Goal: Contribute content

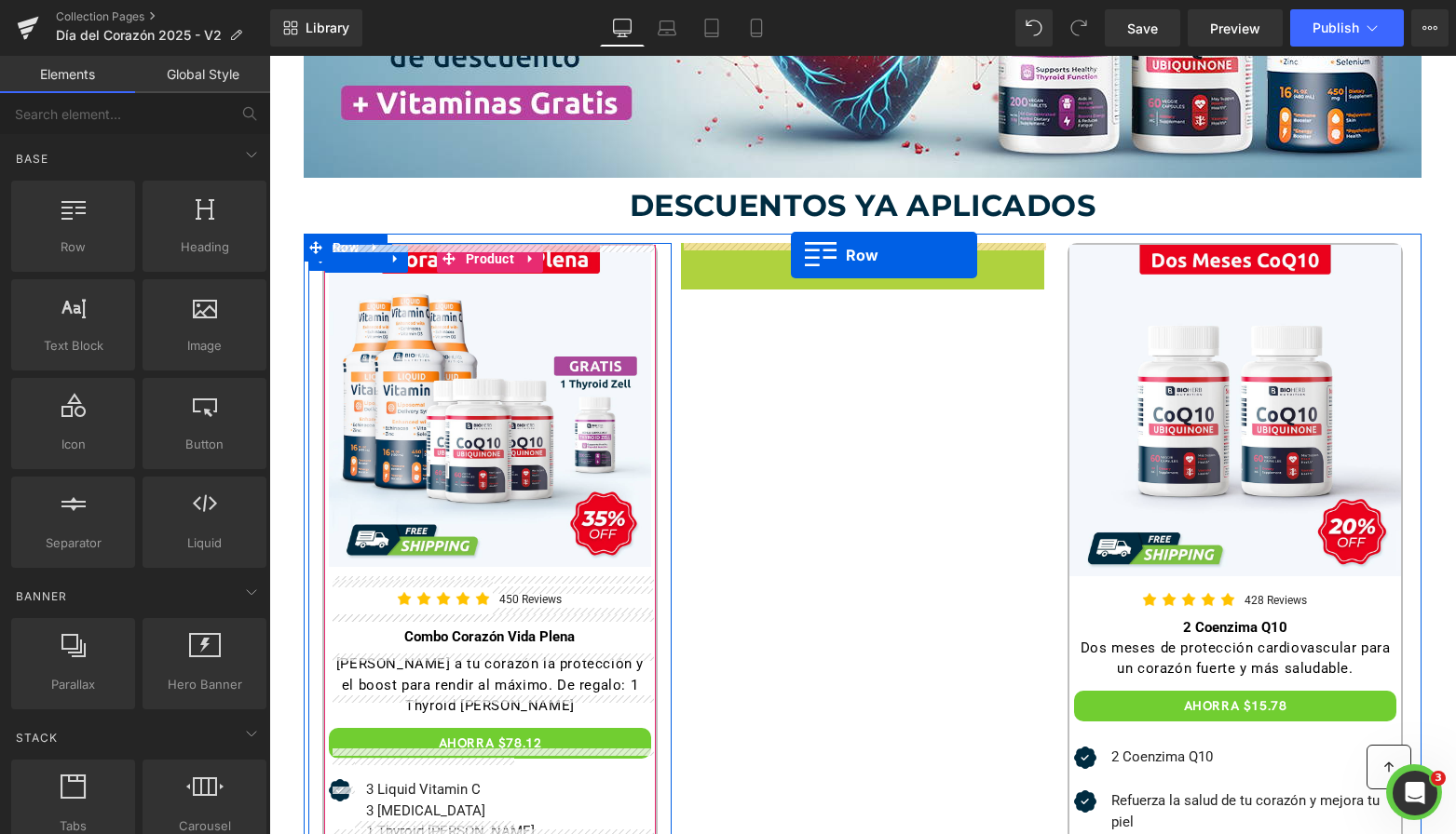
drag, startPoint x: 725, startPoint y: 257, endPoint x: 788, endPoint y: 255, distance: 63.0
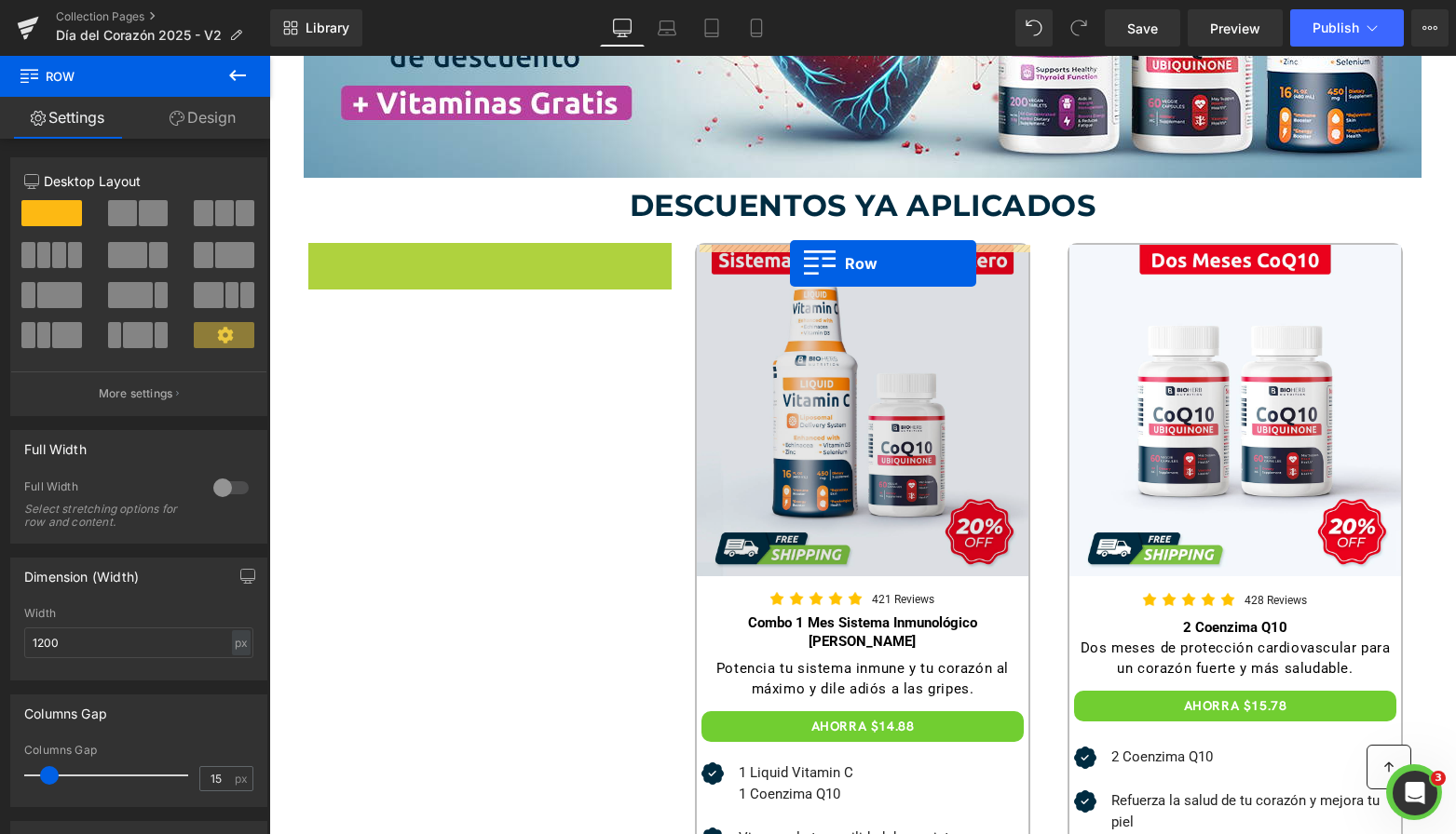
drag, startPoint x: 354, startPoint y: 264, endPoint x: 790, endPoint y: 264, distance: 436.0
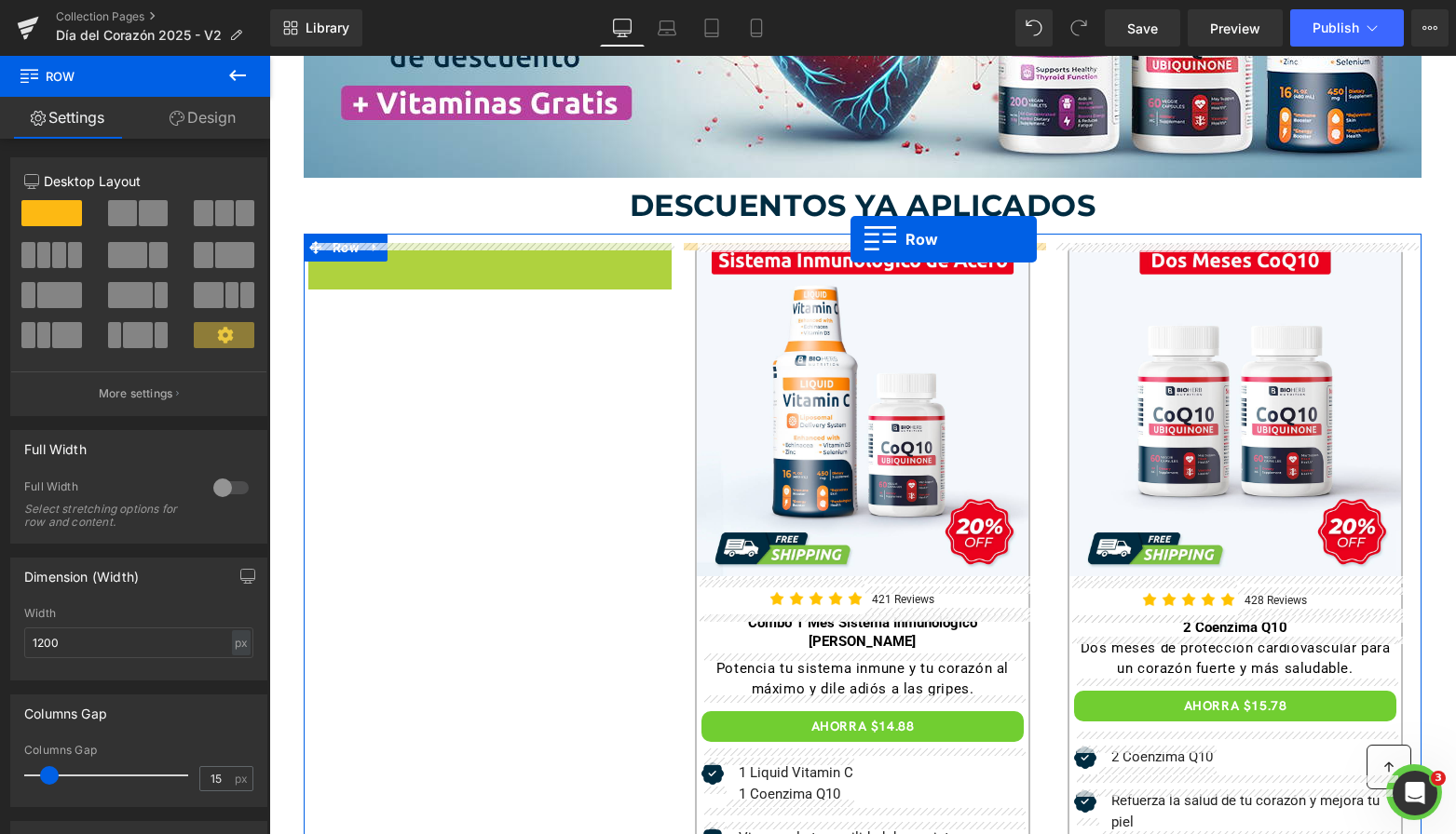
drag, startPoint x: 328, startPoint y: 268, endPoint x: 849, endPoint y: 239, distance: 521.8
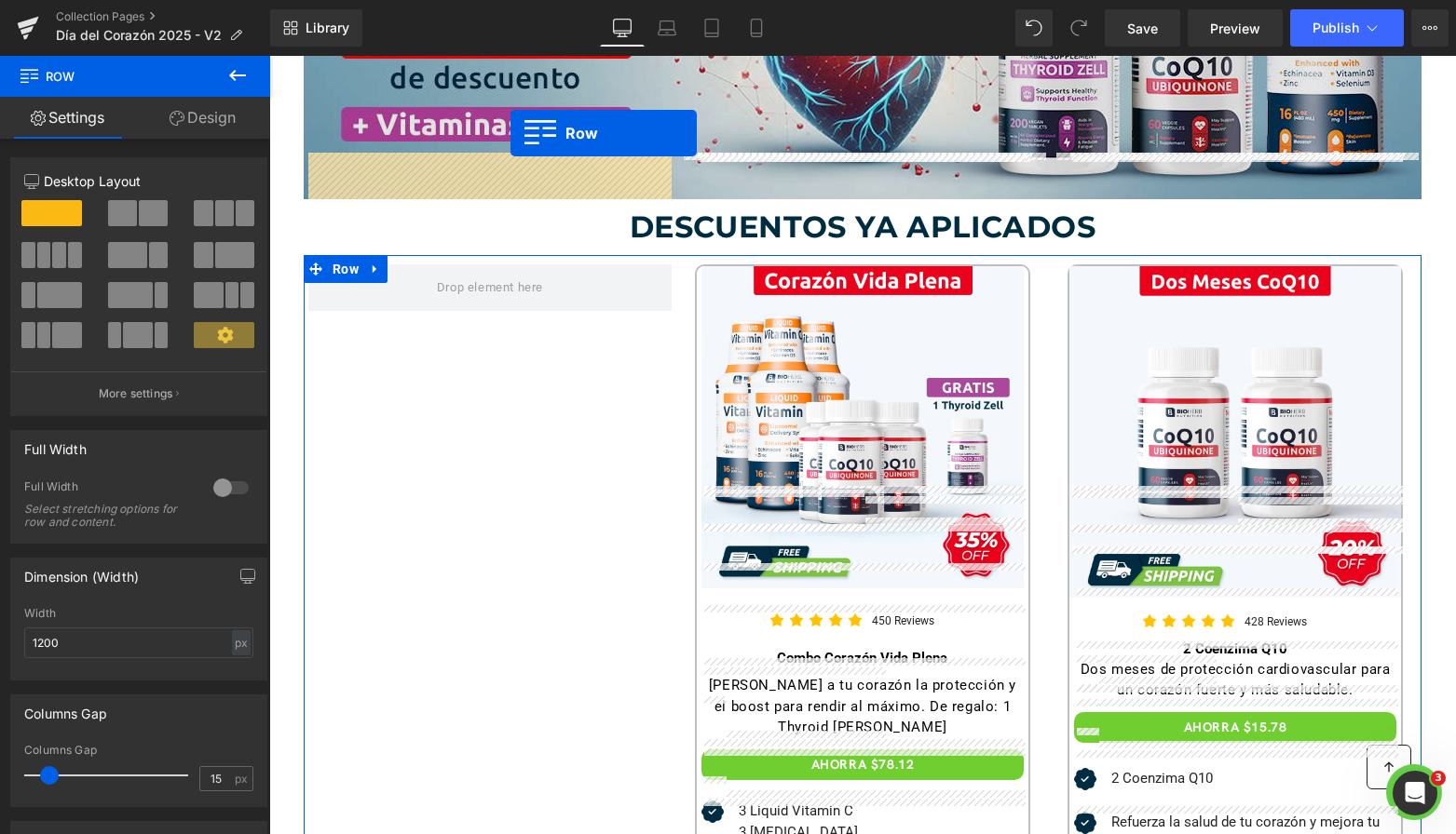
scroll to position [319, 0]
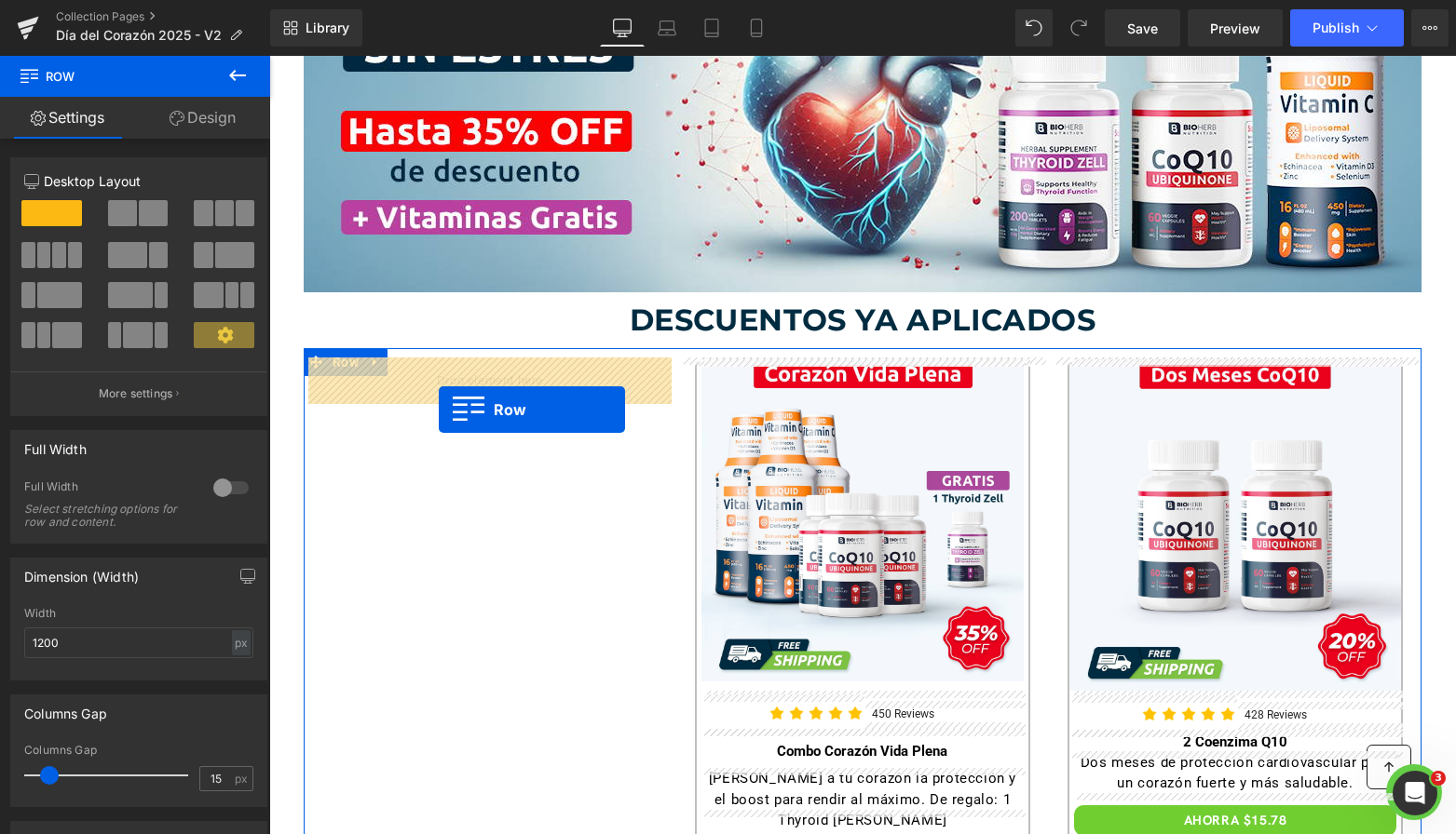
drag, startPoint x: 734, startPoint y: 332, endPoint x: 438, endPoint y: 407, distance: 305.4
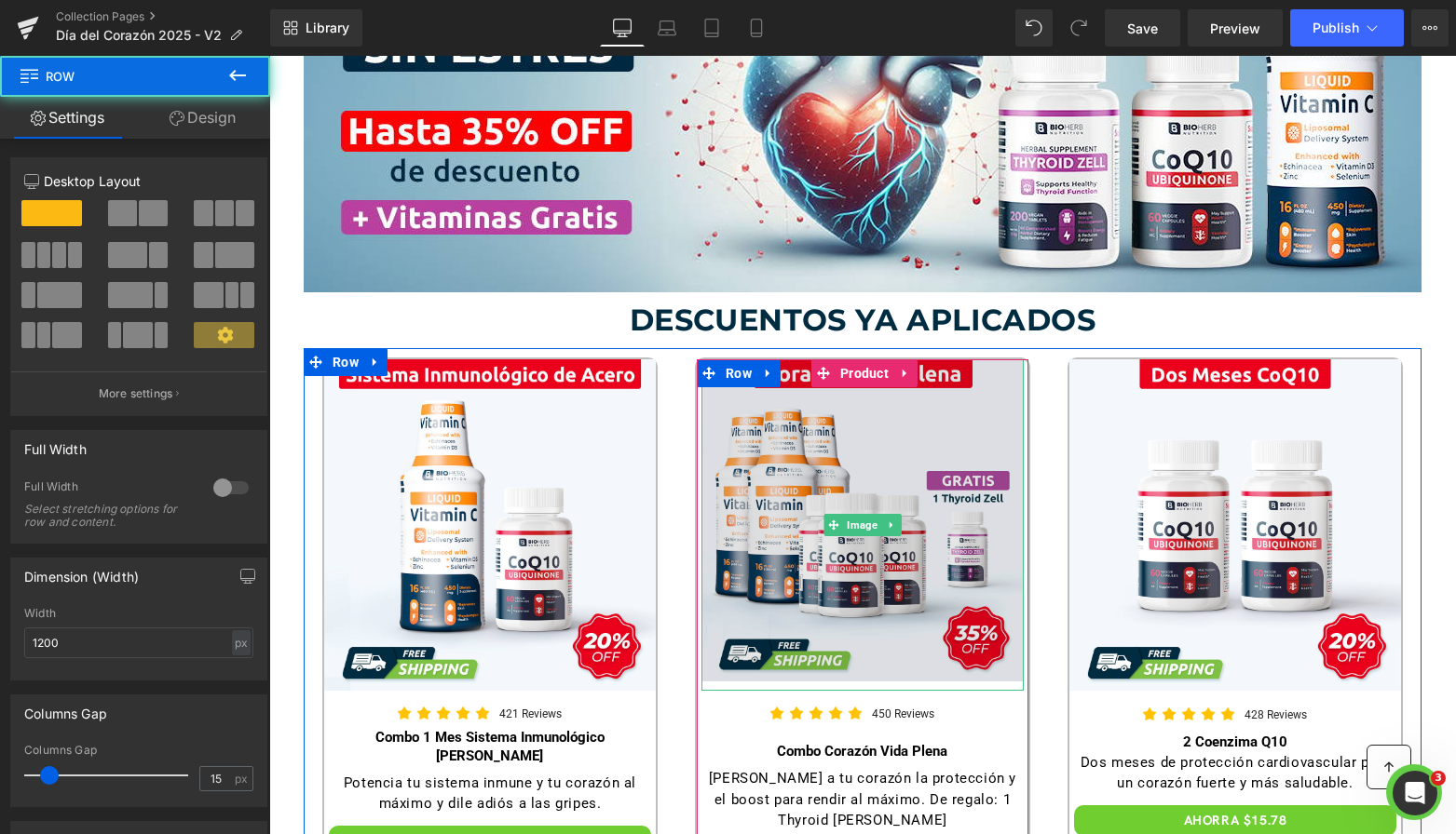
scroll to position [323, 0]
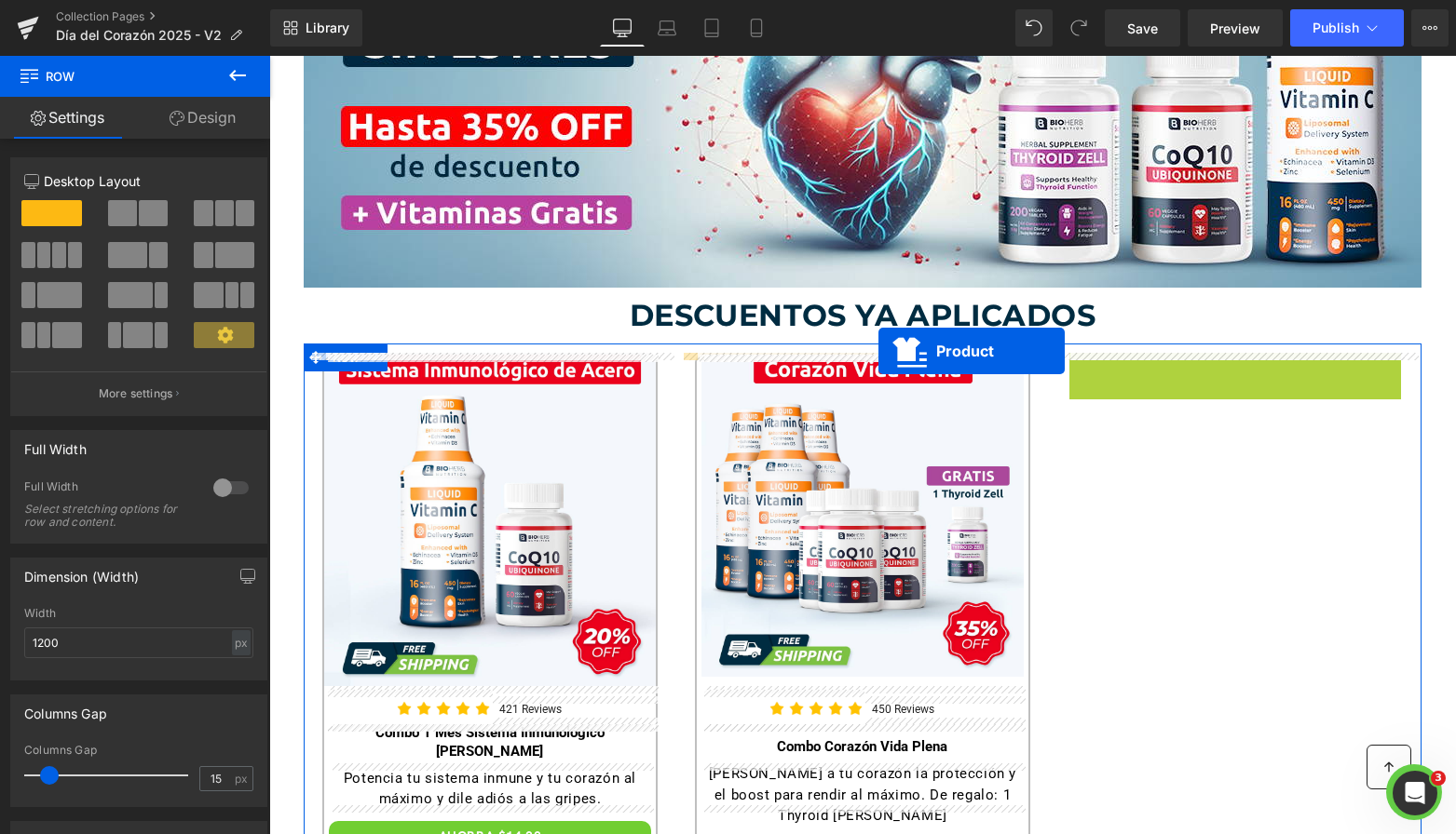
drag, startPoint x: 1229, startPoint y: 375, endPoint x: 879, endPoint y: 351, distance: 350.8
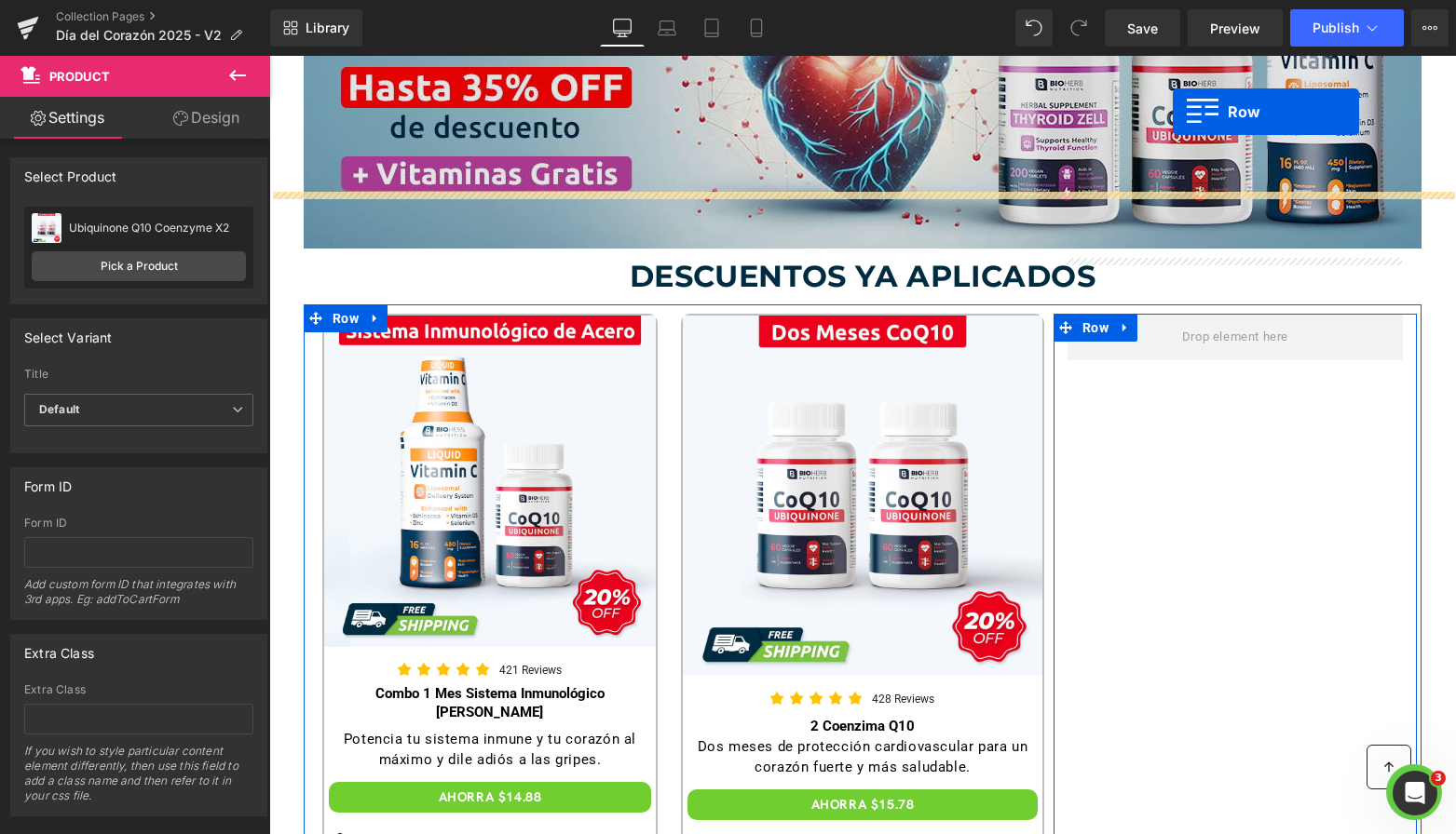
scroll to position [344, 0]
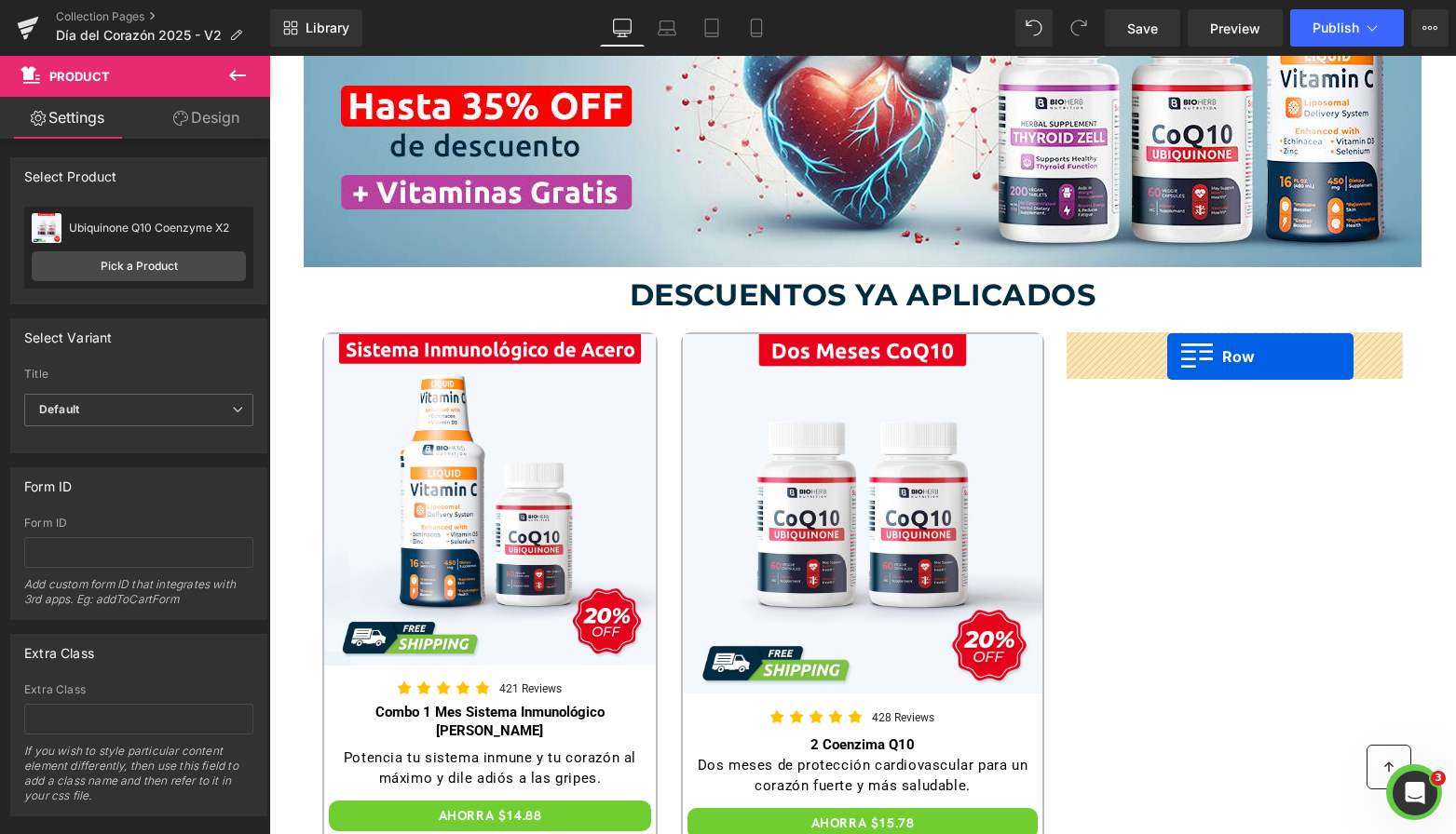
drag, startPoint x: 716, startPoint y: 374, endPoint x: 1166, endPoint y: 357, distance: 450.3
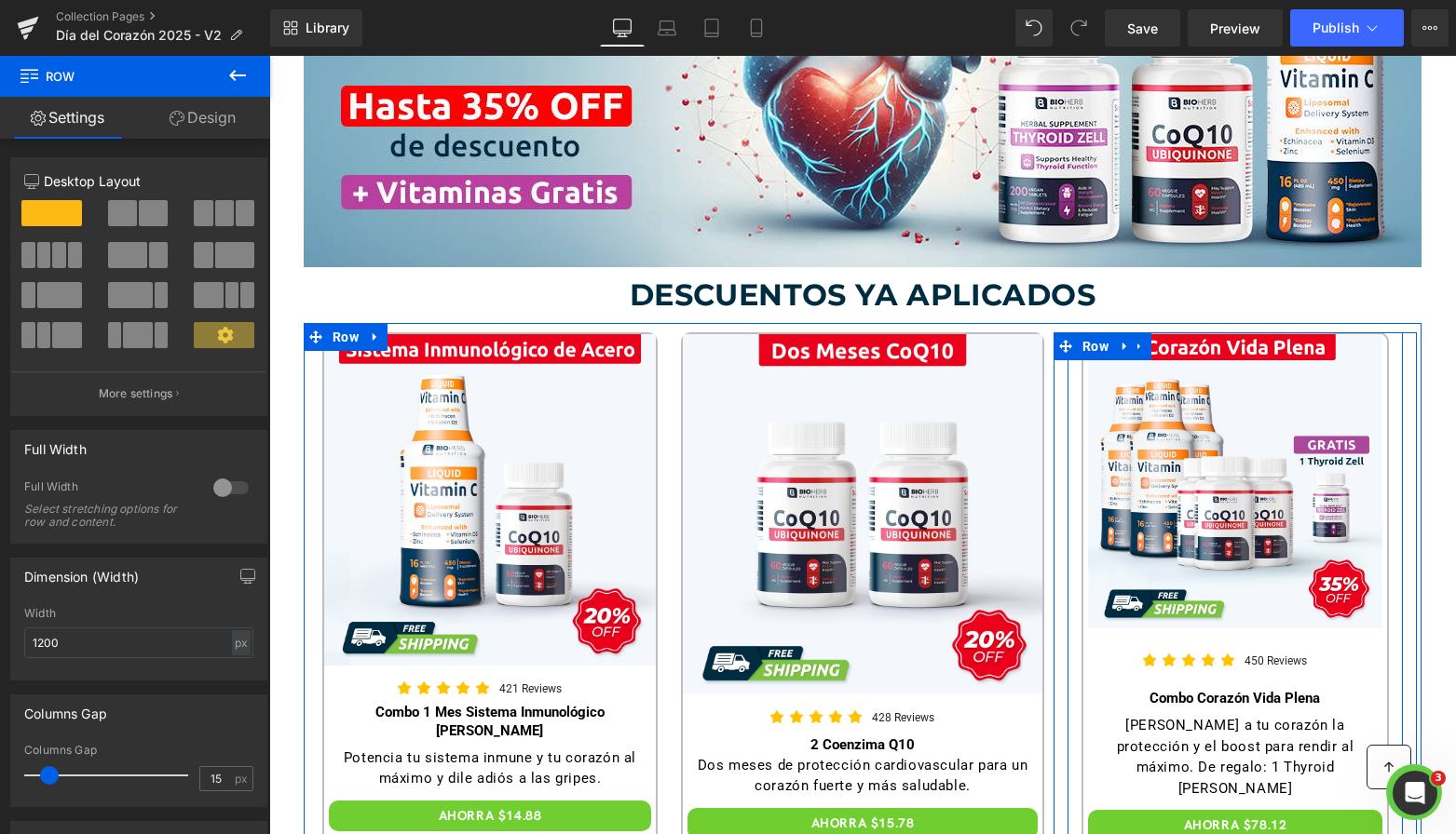
click at [1073, 399] on div "Image Image 450 Reviews Text Block Row Combo Corazón Vida Plena (P) Title [PERS…" at bounding box center [1235, 755] width 335 height 846
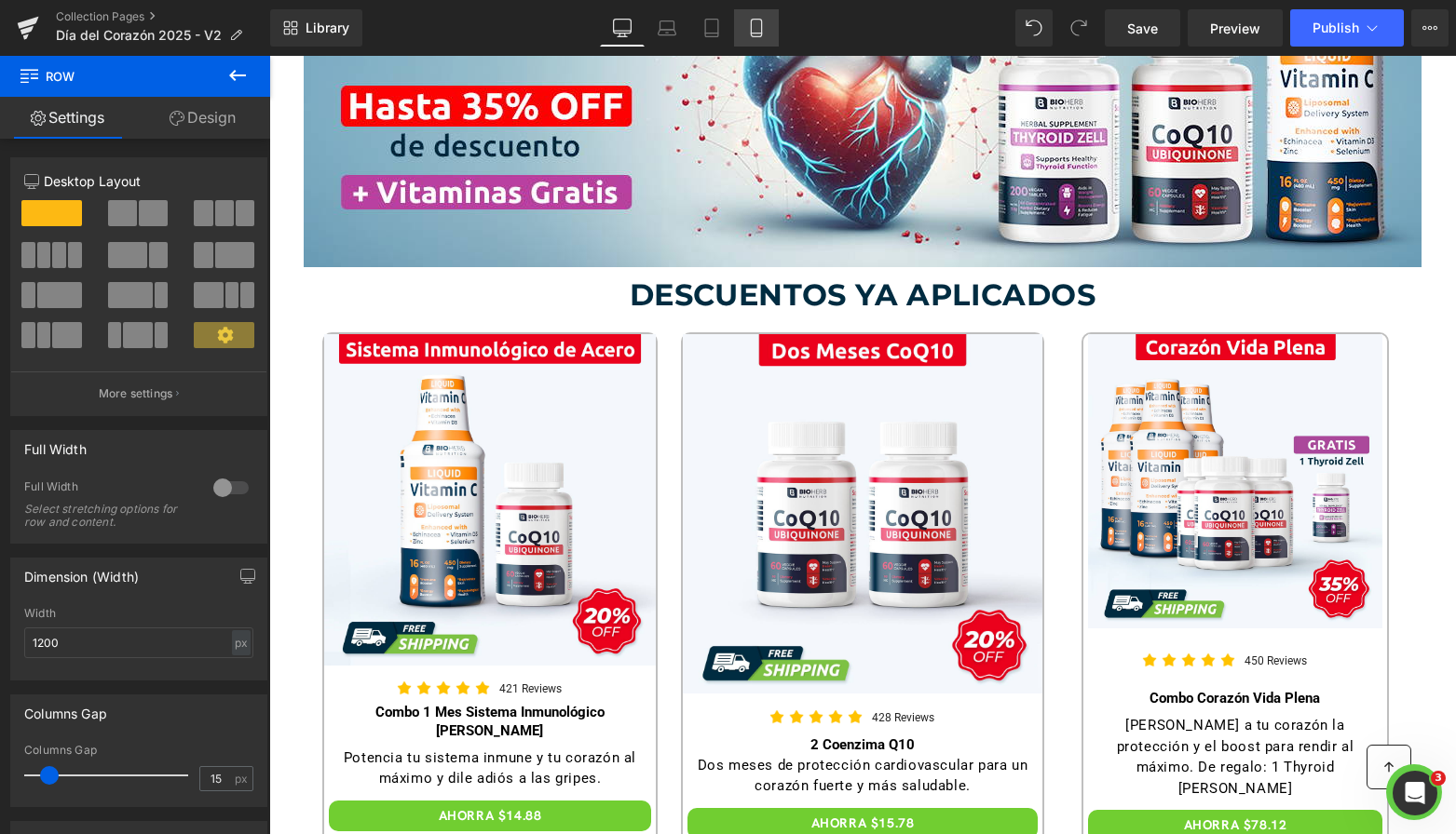
click at [756, 22] on icon at bounding box center [756, 27] width 19 height 19
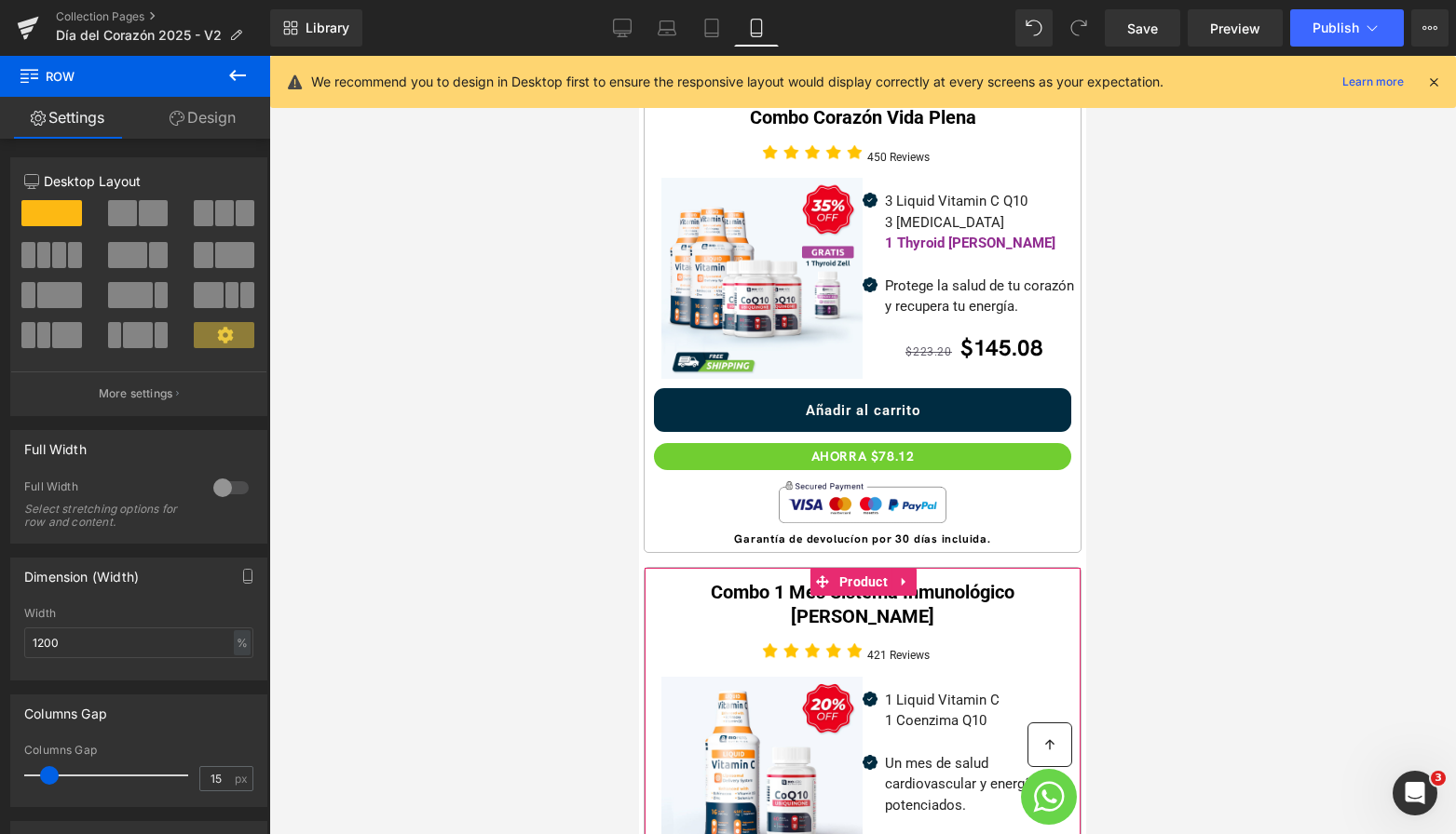
scroll to position [543, 0]
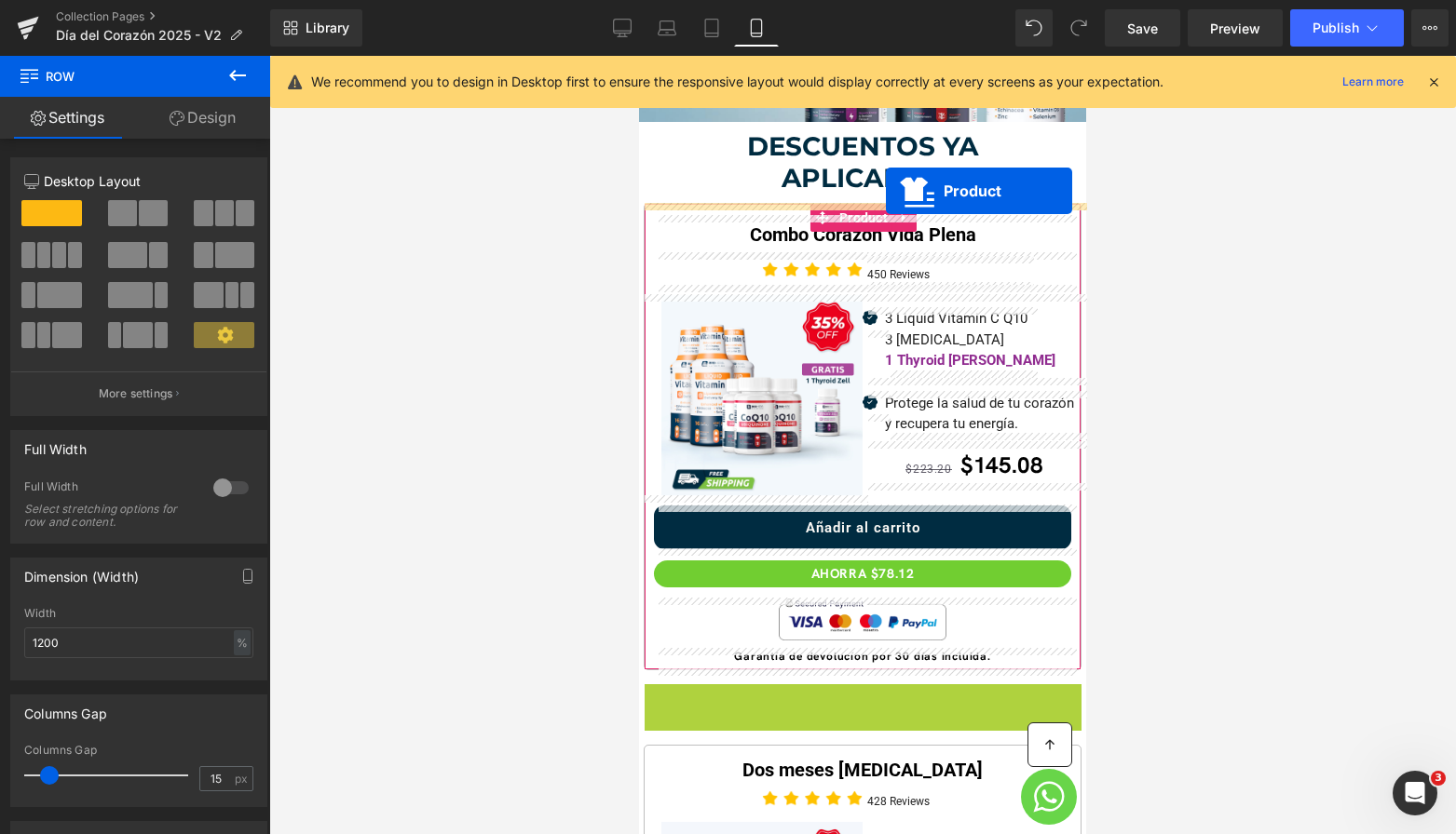
drag, startPoint x: 866, startPoint y: 696, endPoint x: 886, endPoint y: 191, distance: 505.4
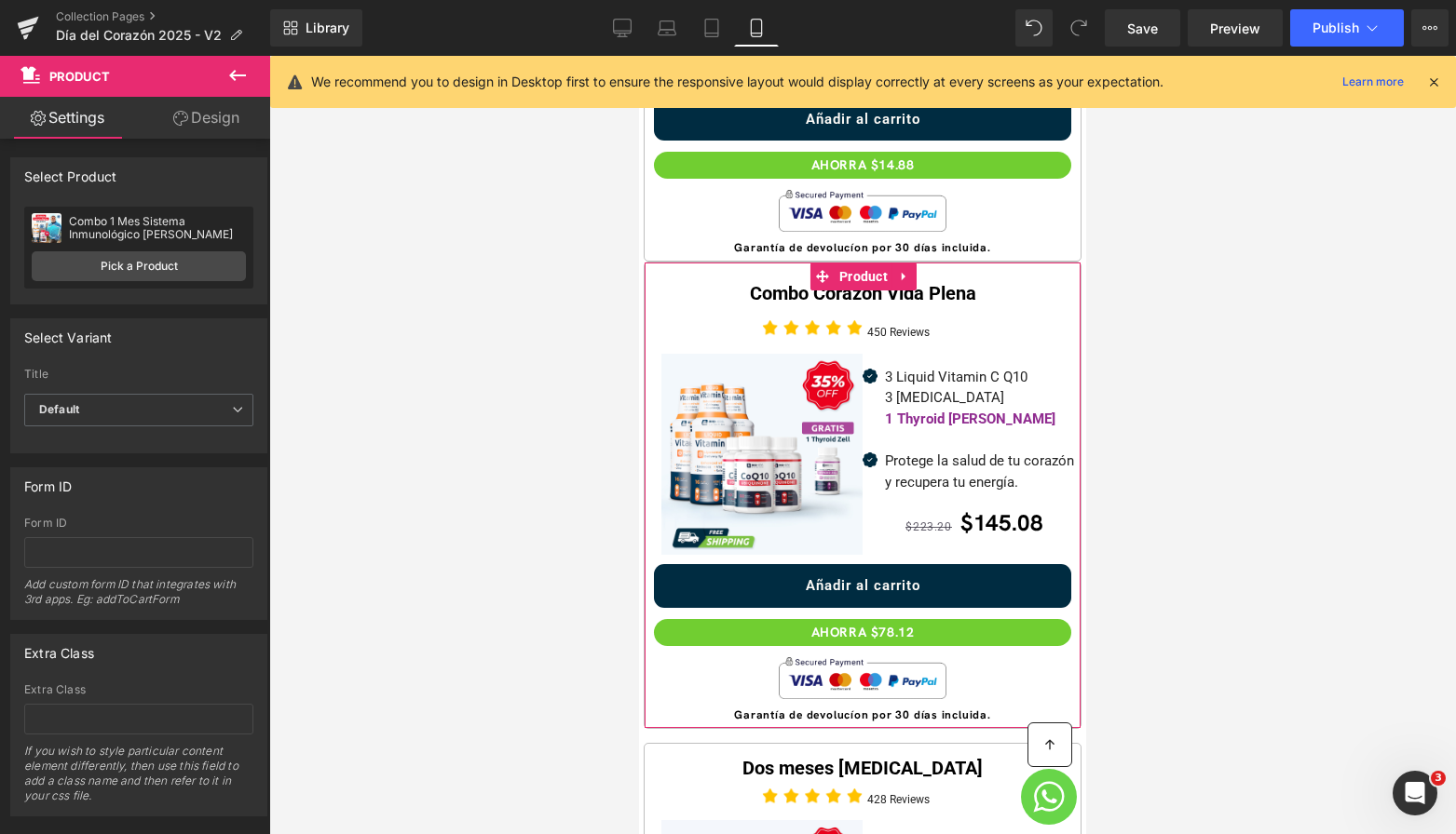
scroll to position [1003, 0]
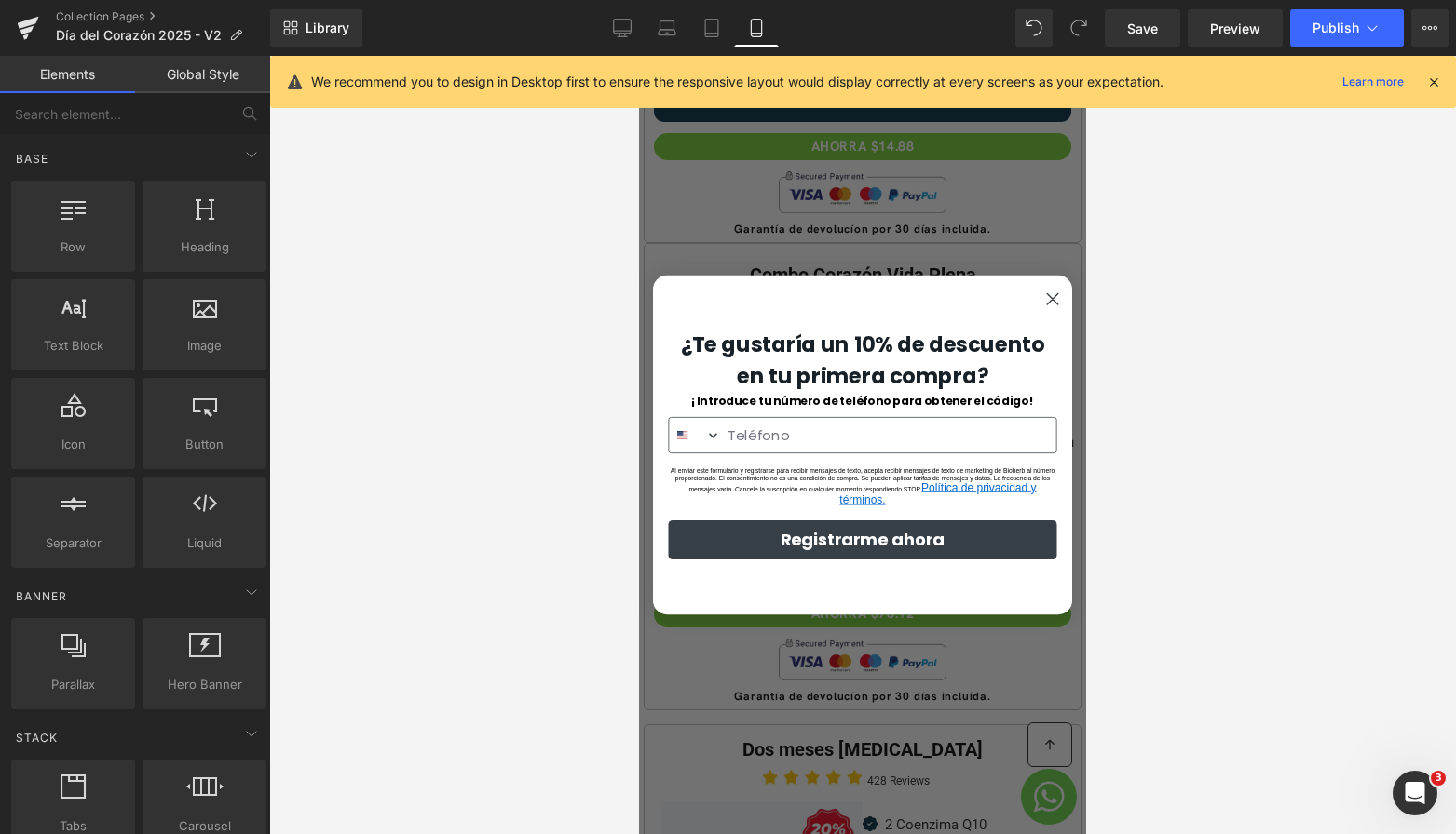
click at [1052, 310] on circle "Close dialog" at bounding box center [1053, 300] width 25 height 25
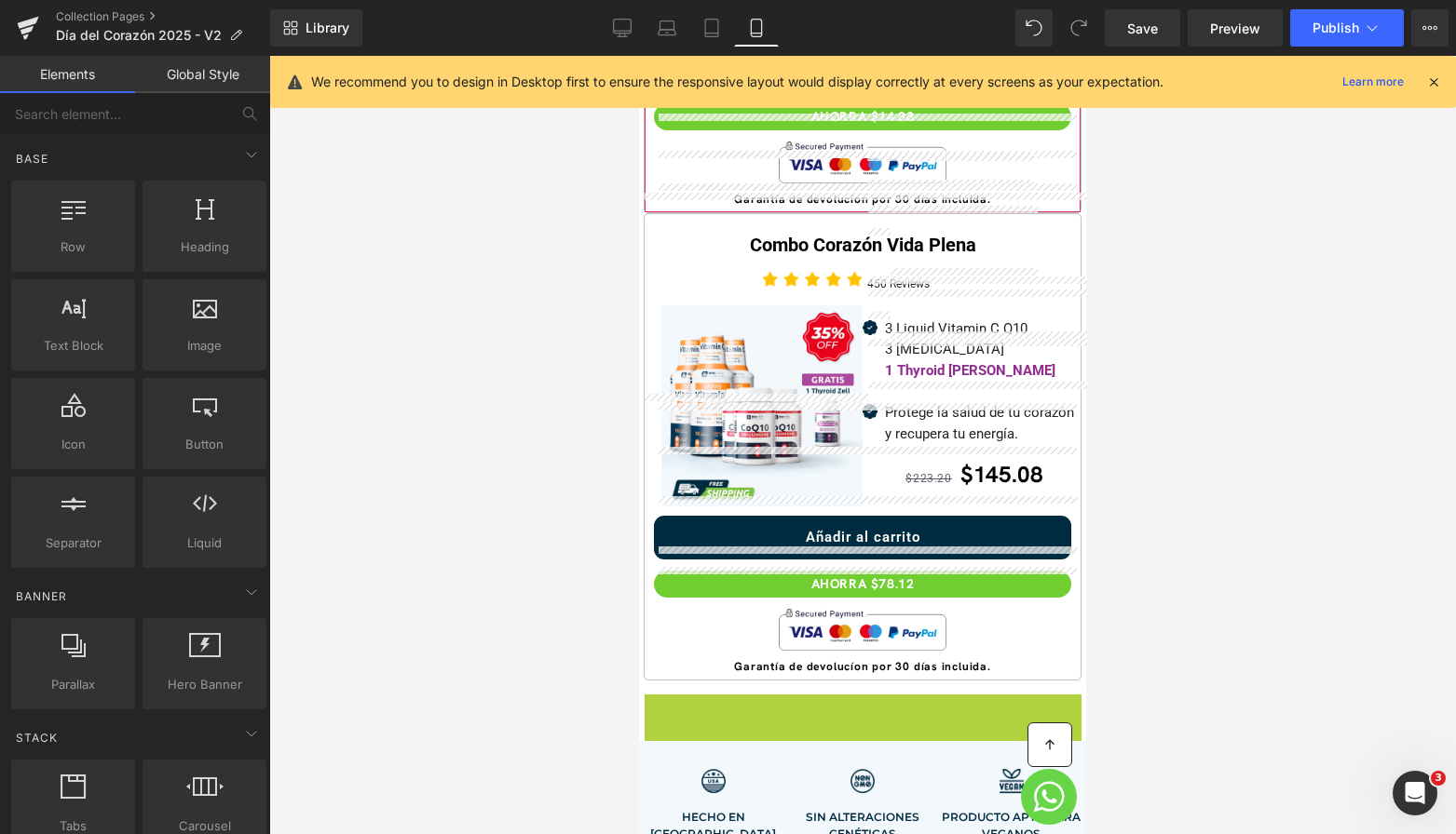
scroll to position [790, 0]
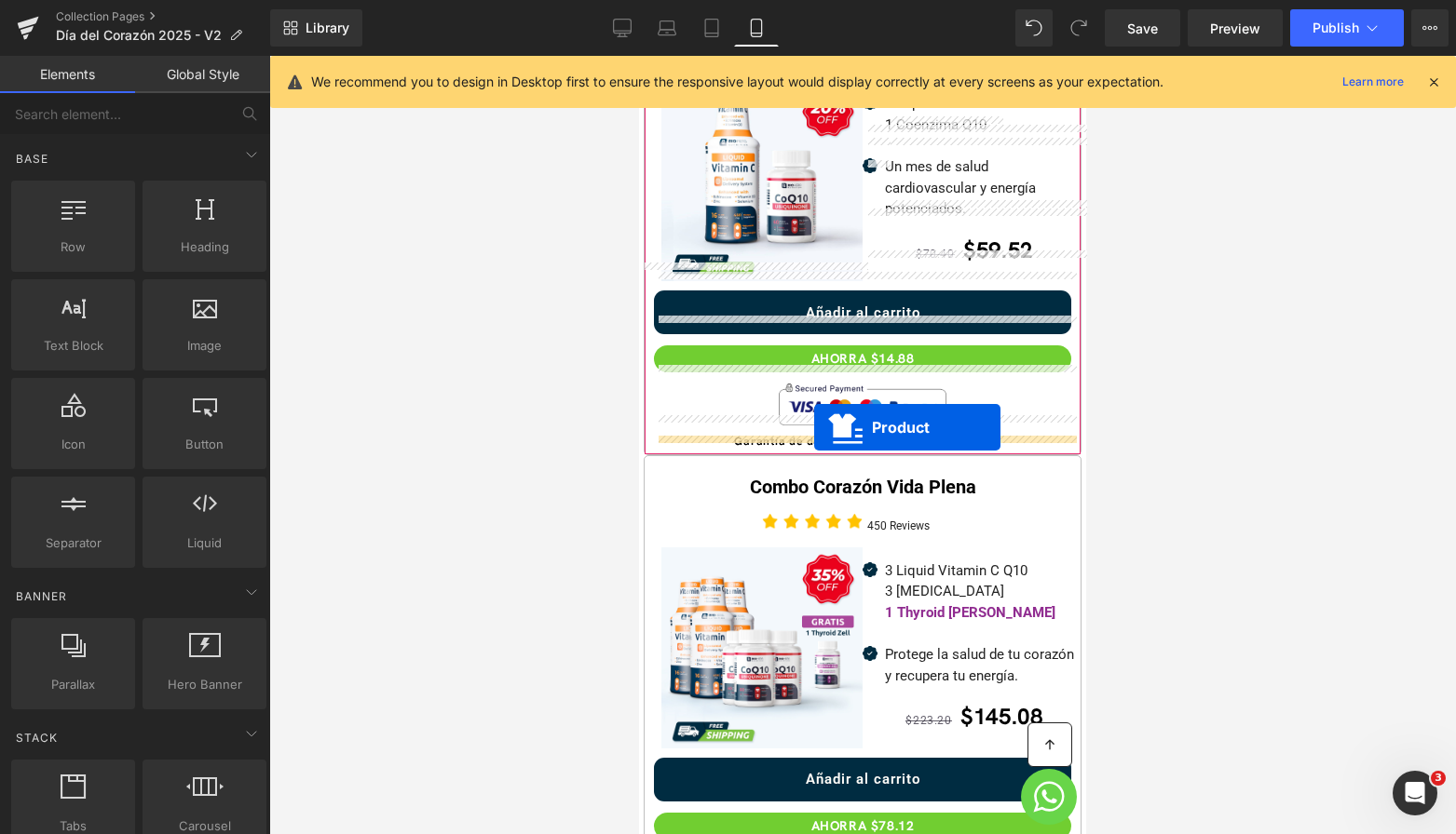
drag, startPoint x: 867, startPoint y: 447, endPoint x: 813, endPoint y: 426, distance: 57.9
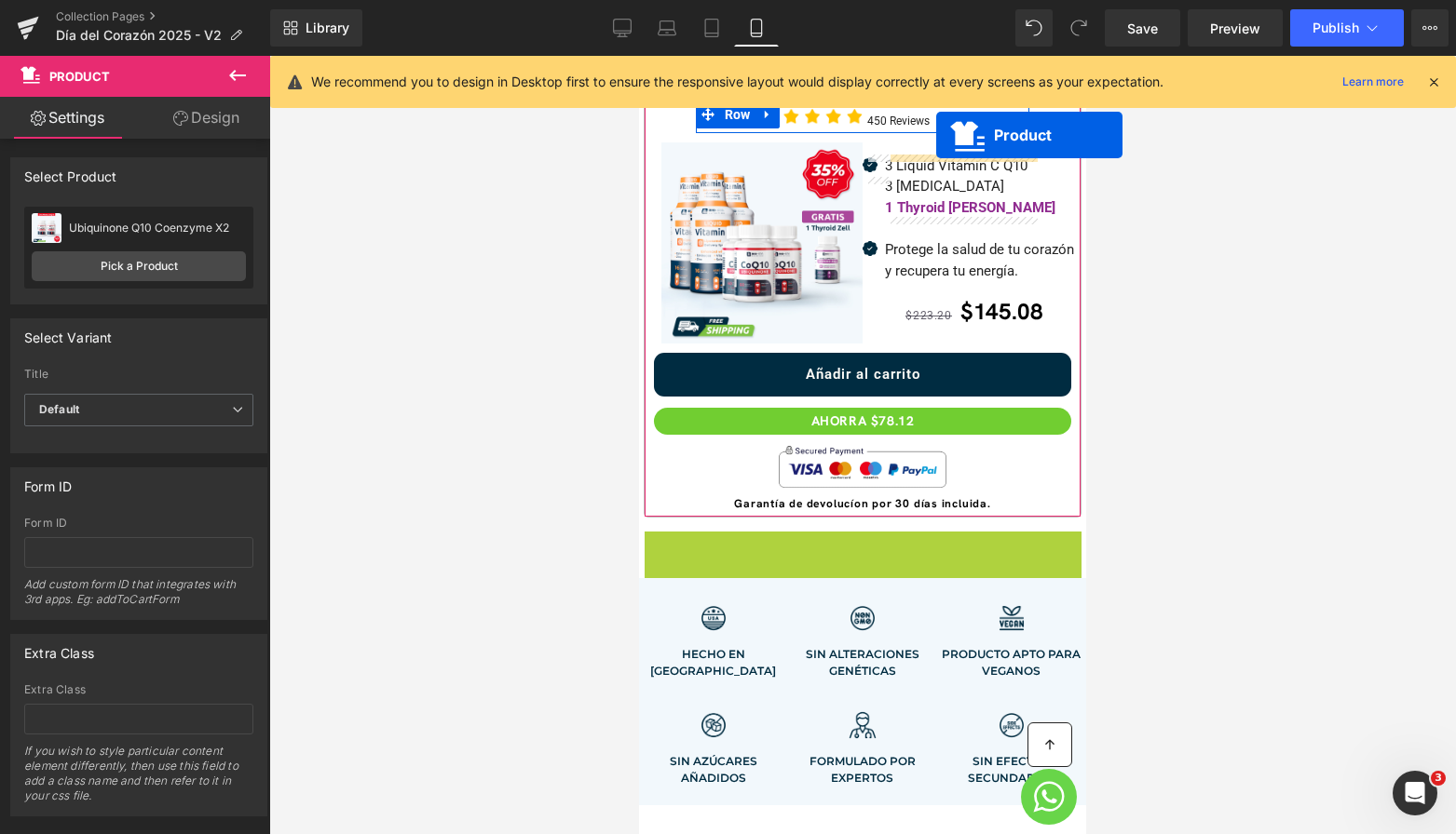
scroll to position [1008, 0]
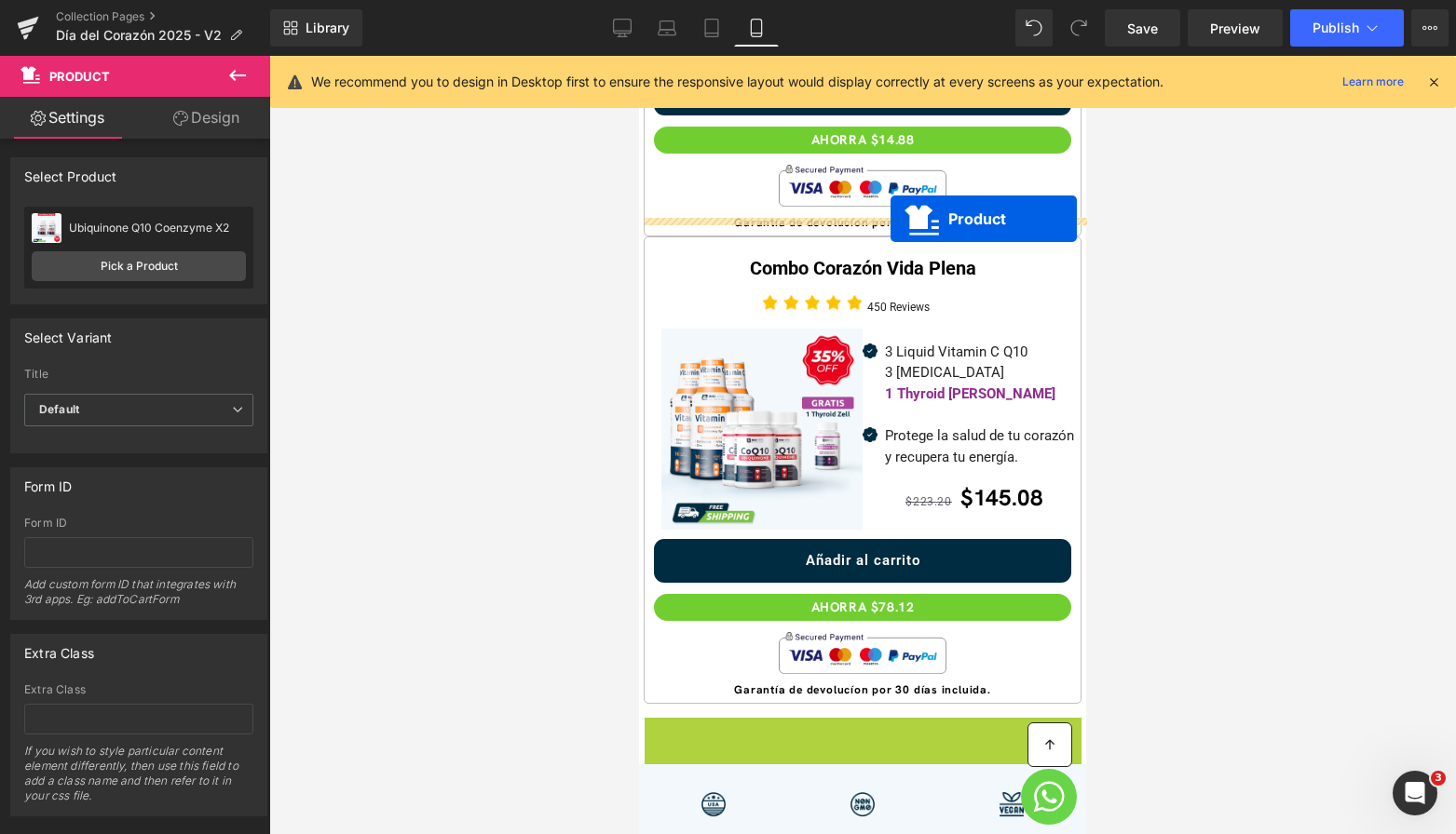
drag, startPoint x: 852, startPoint y: 390, endPoint x: 891, endPoint y: 221, distance: 173.4
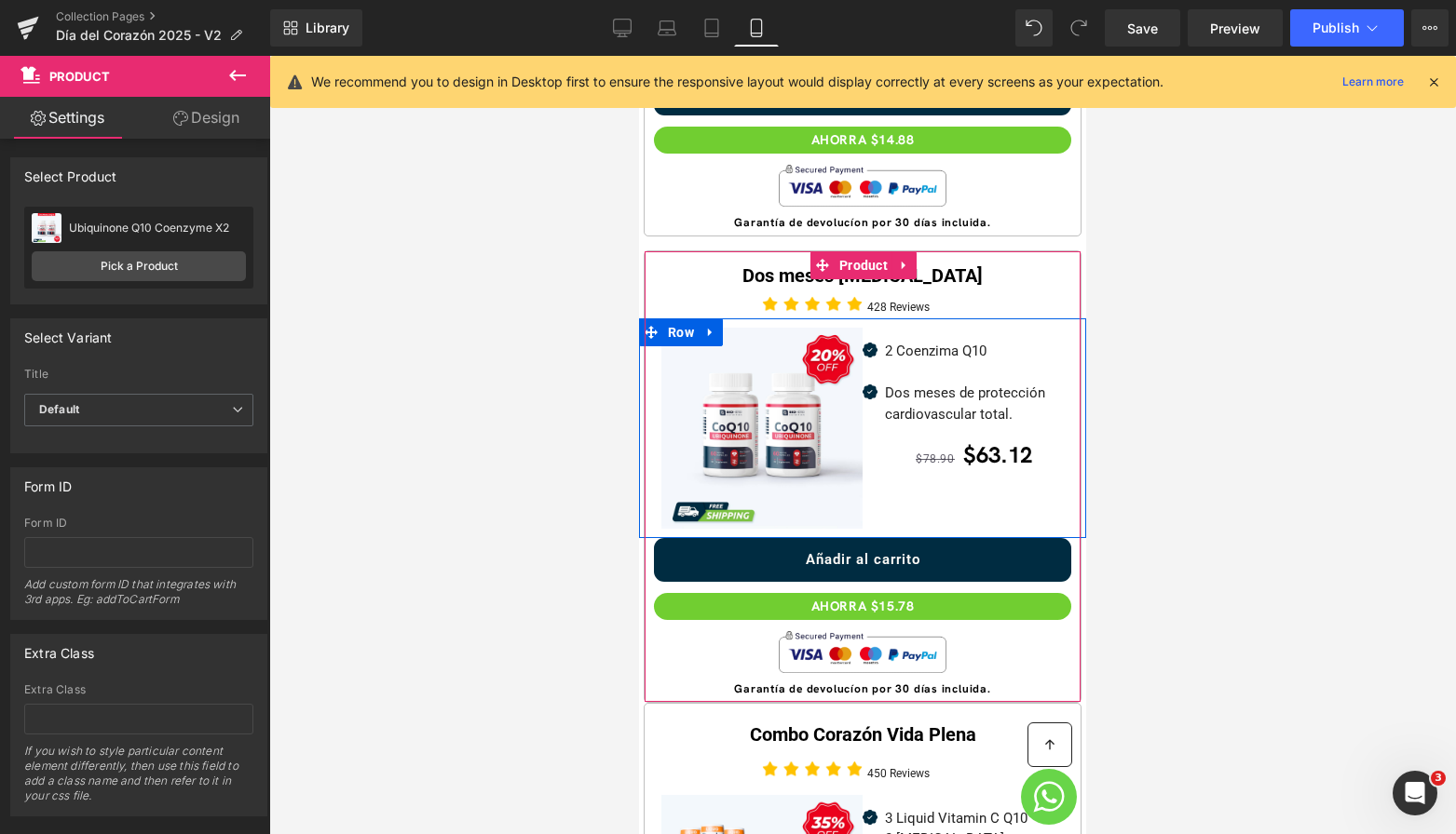
scroll to position [1110, 0]
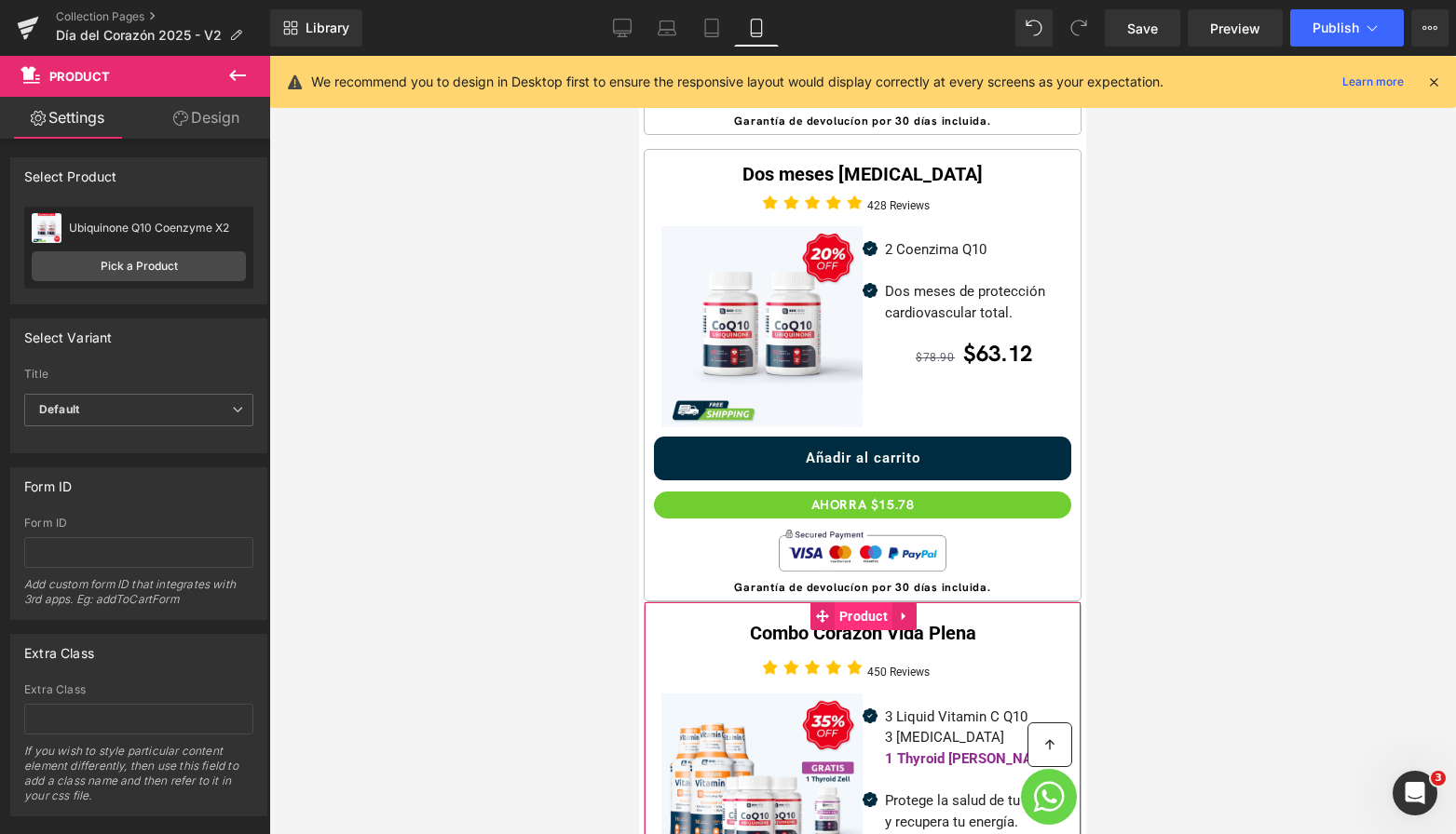
click at [852, 604] on span "Product" at bounding box center [863, 616] width 58 height 28
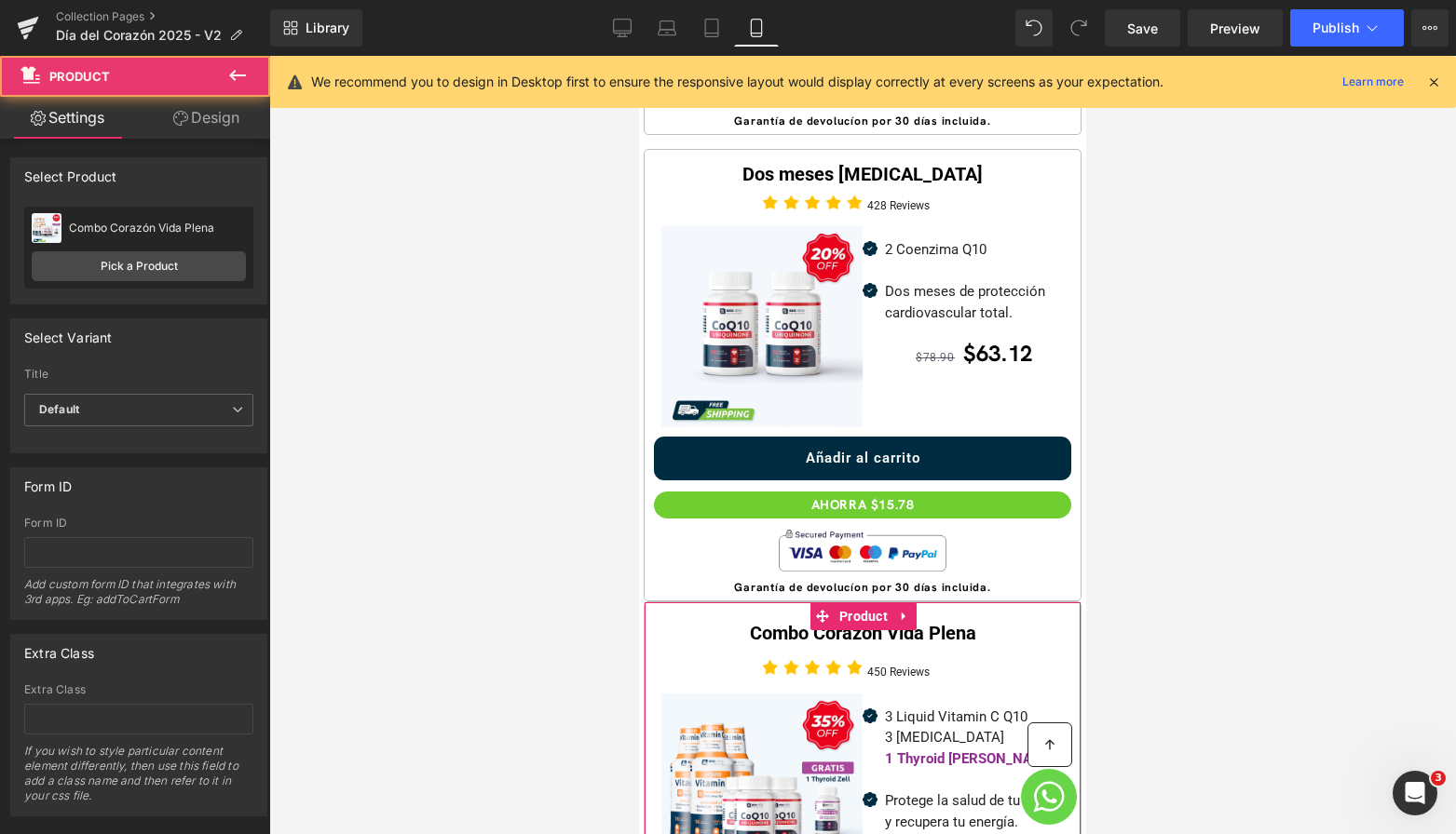
click at [216, 136] on link "Design" at bounding box center [207, 118] width 135 height 42
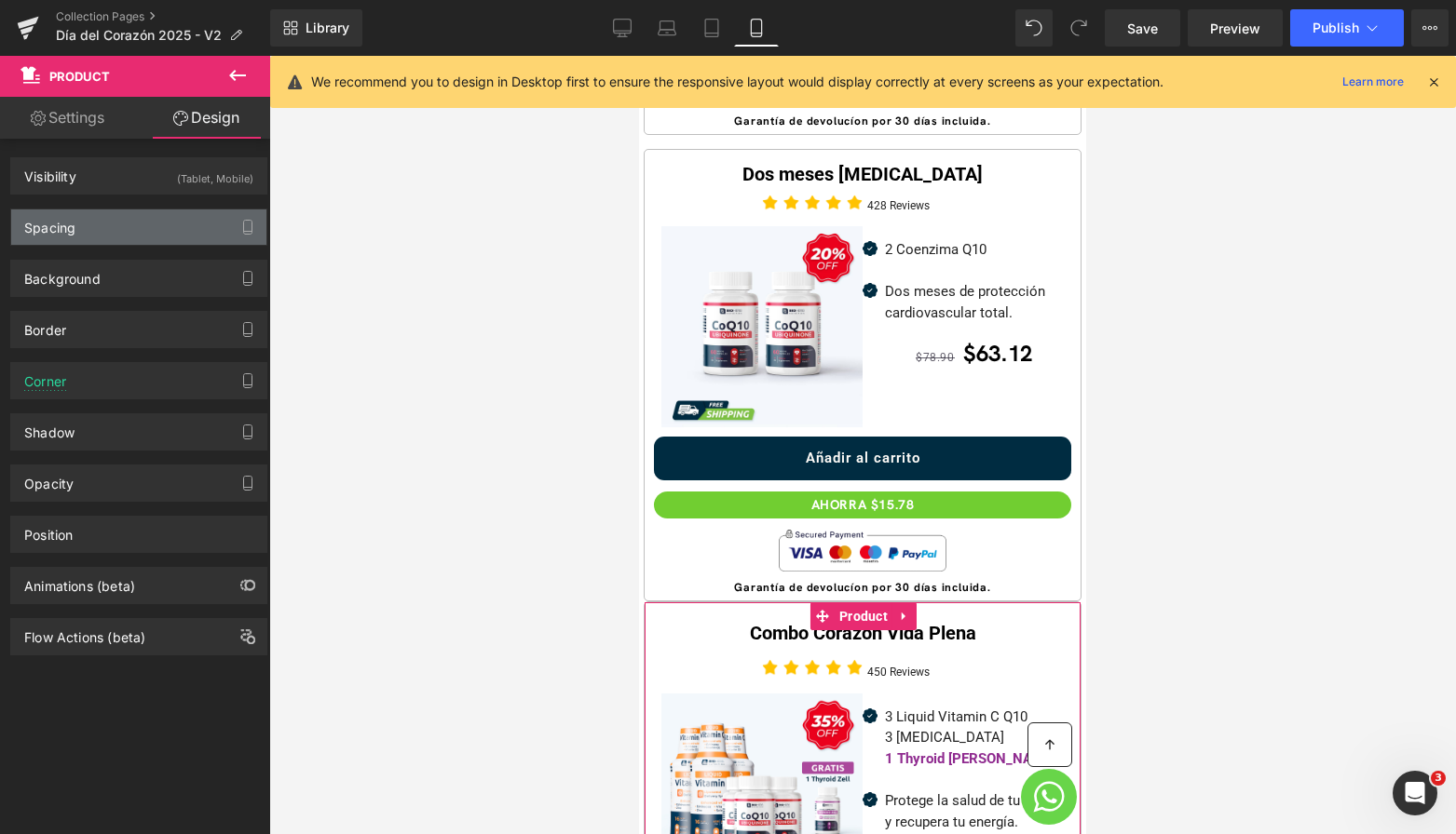
click at [176, 224] on div "Spacing" at bounding box center [138, 227] width 255 height 35
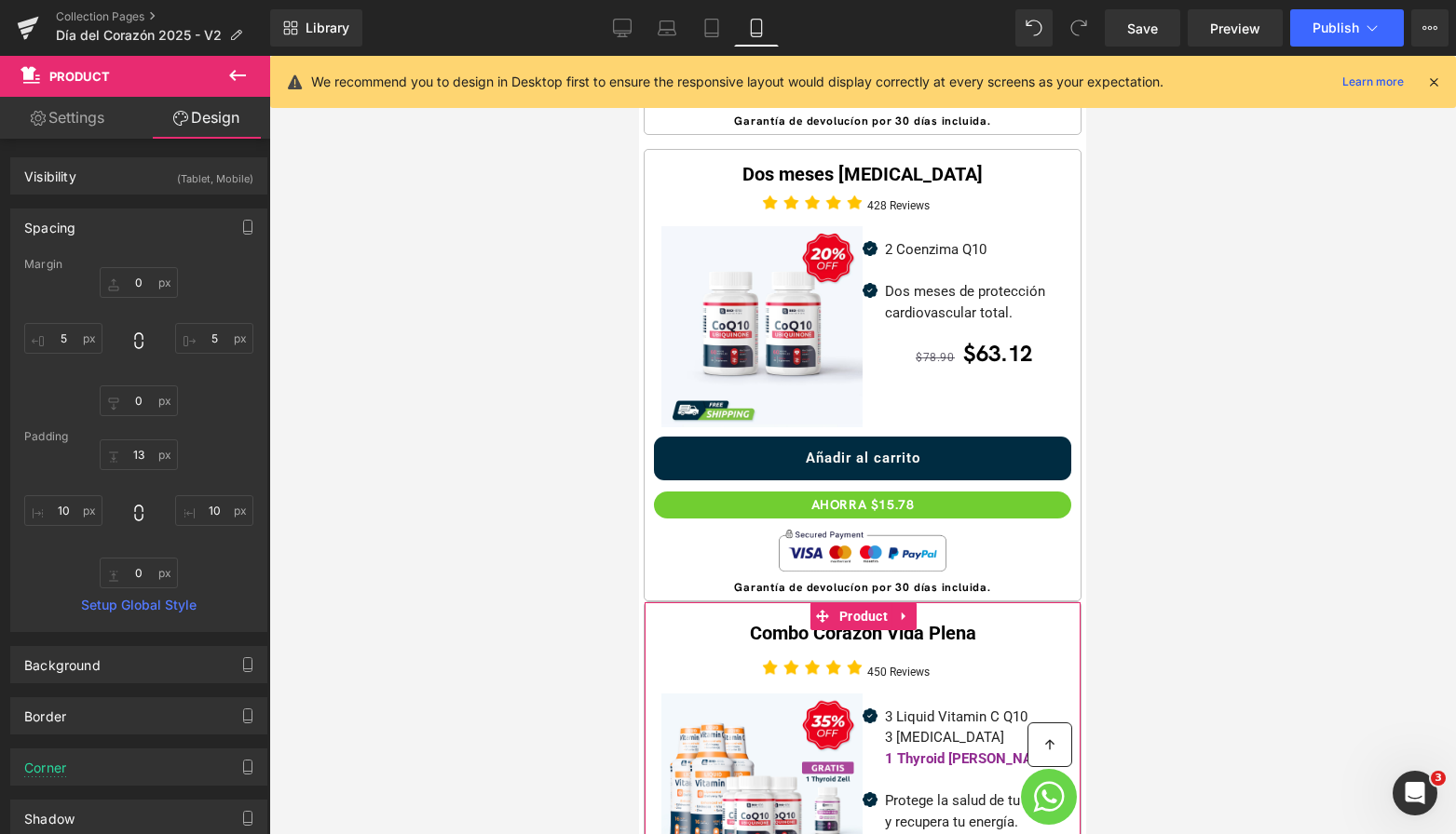
click at [148, 302] on div "0 5 0 5" at bounding box center [139, 342] width 229 height 149
click at [147, 300] on div "0 5 0 5" at bounding box center [139, 342] width 229 height 149
click at [147, 290] on input "0" at bounding box center [139, 282] width 78 height 30
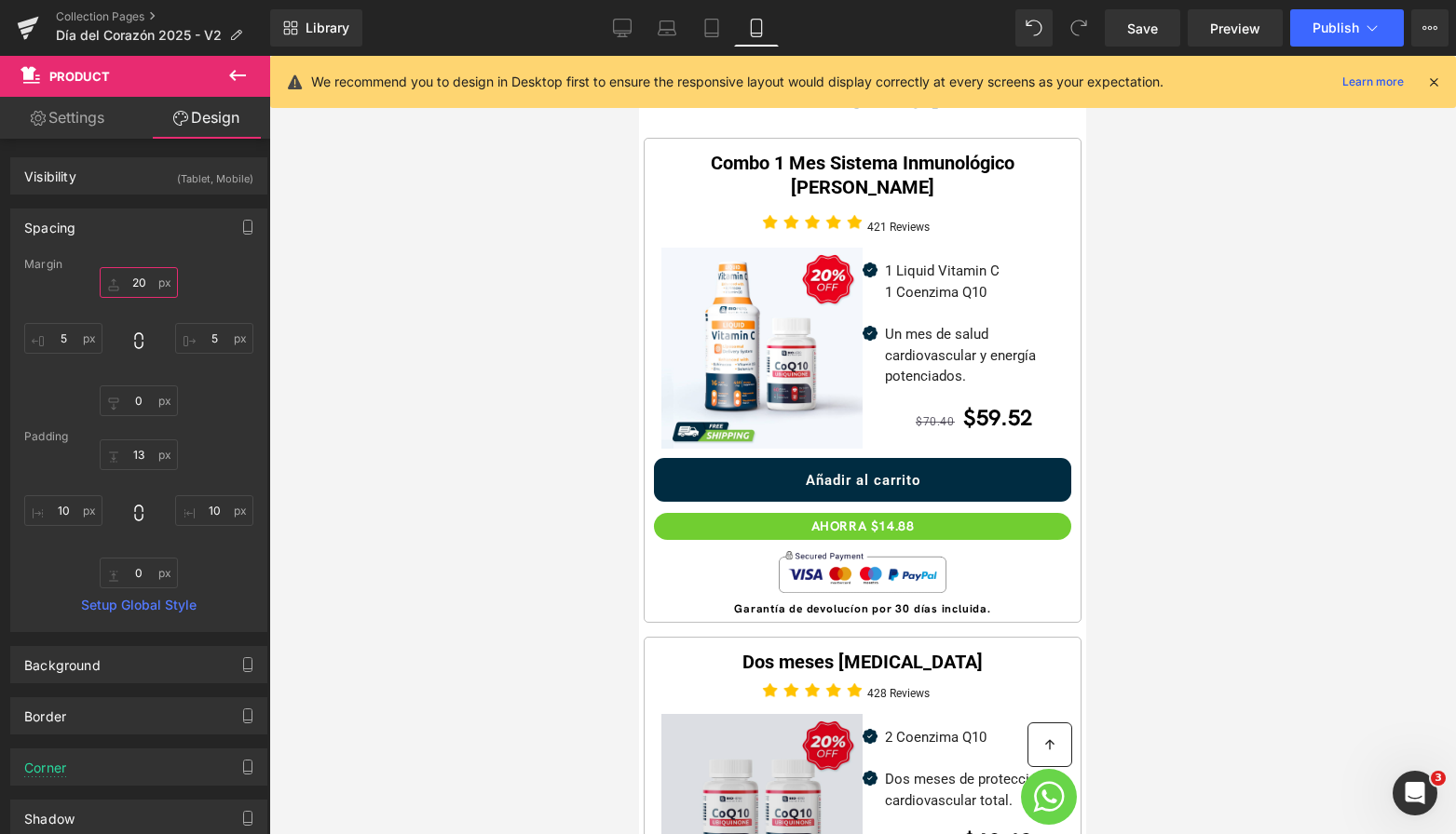
scroll to position [619, 0]
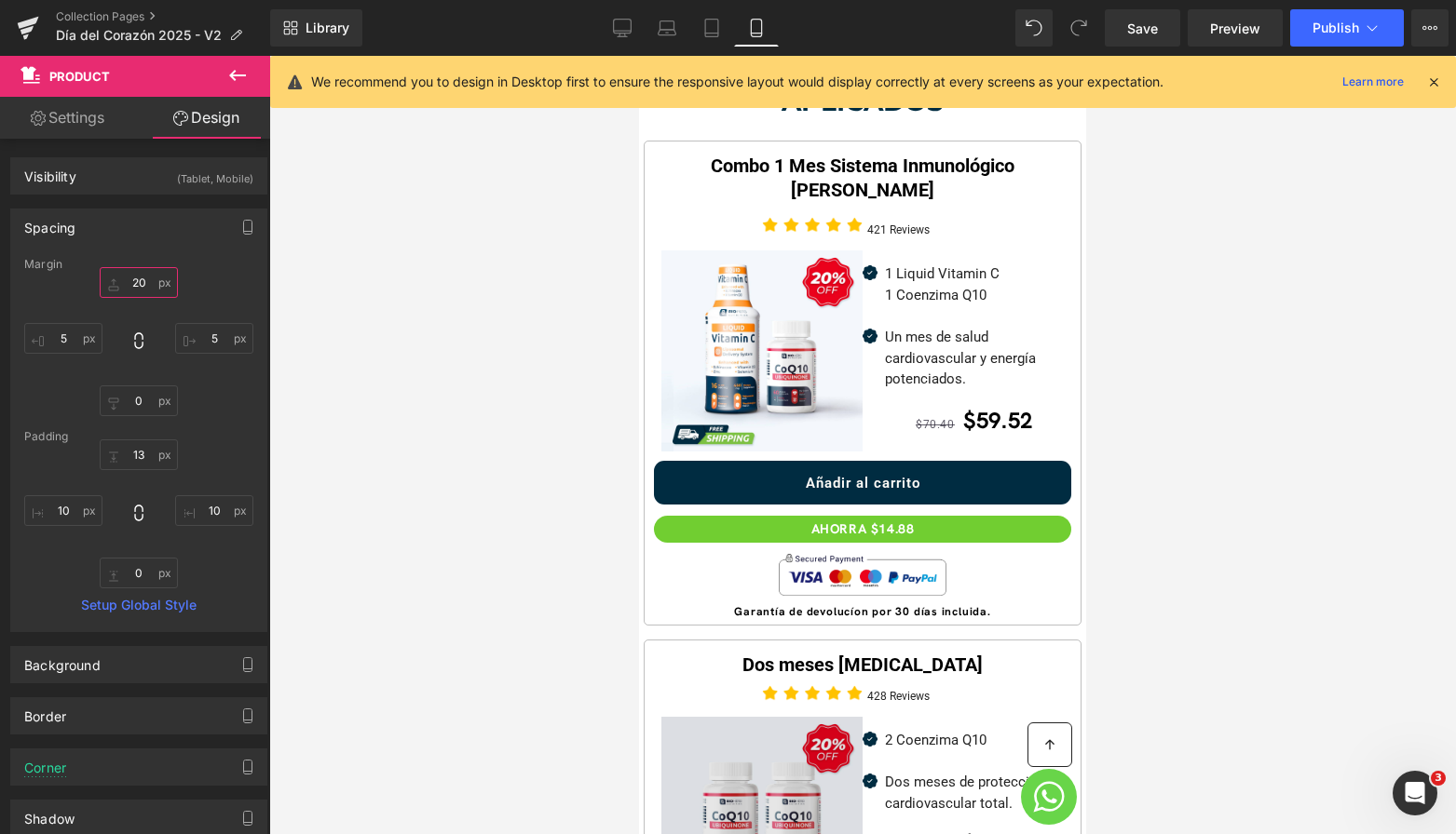
type input "2"
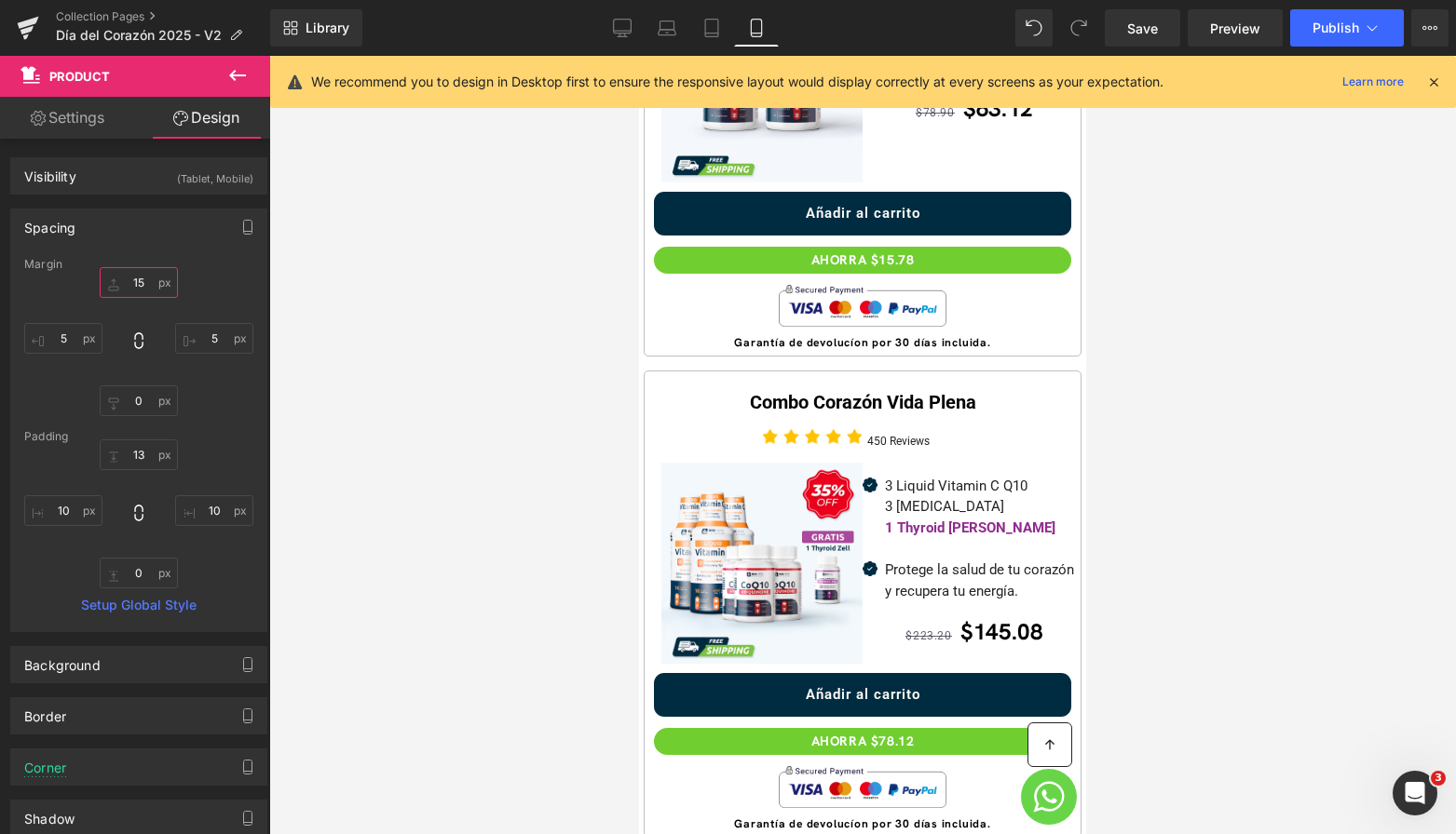
scroll to position [1373, 0]
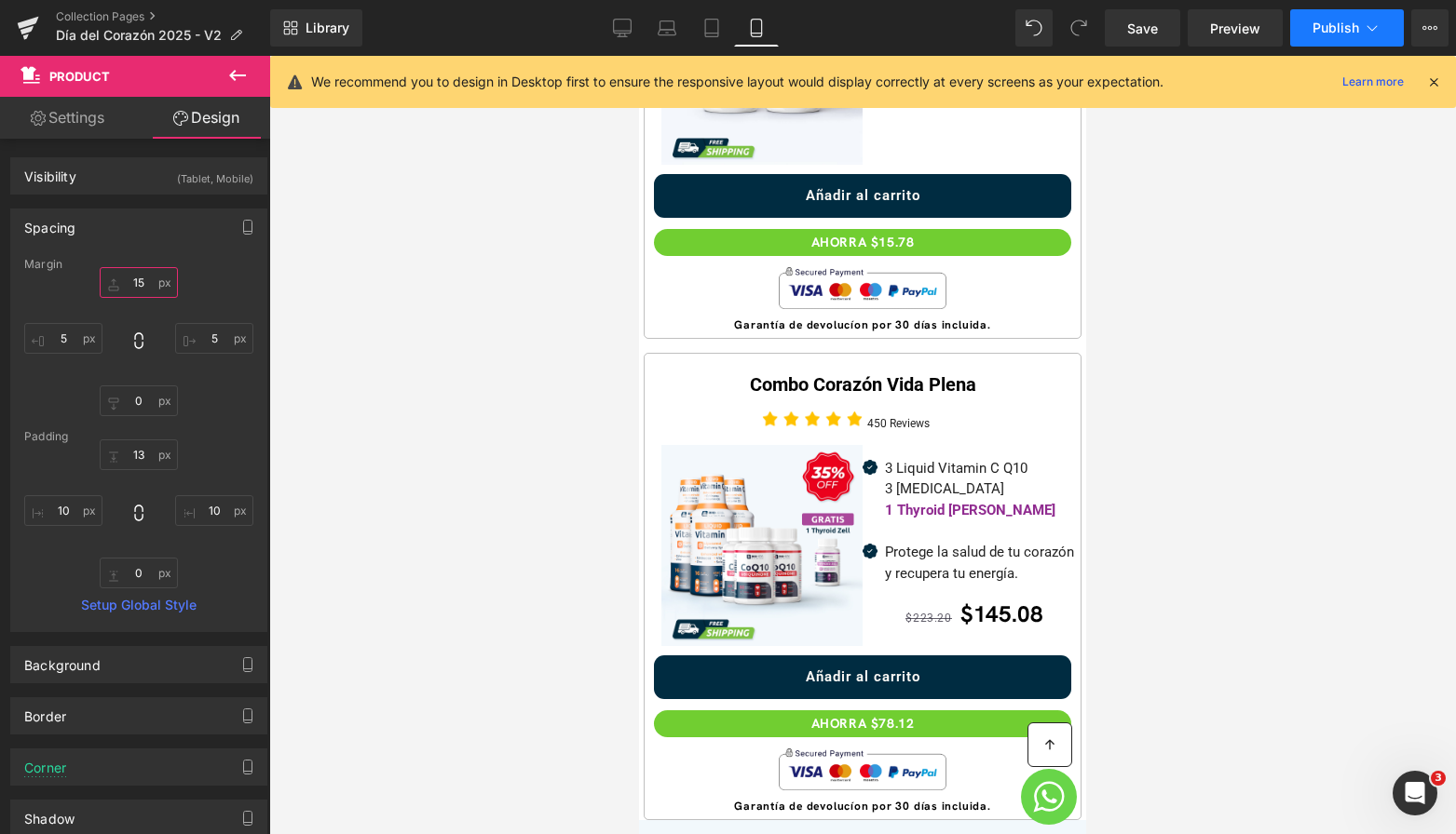
type input "15"
click at [1364, 41] on button "Publish" at bounding box center [1347, 28] width 114 height 37
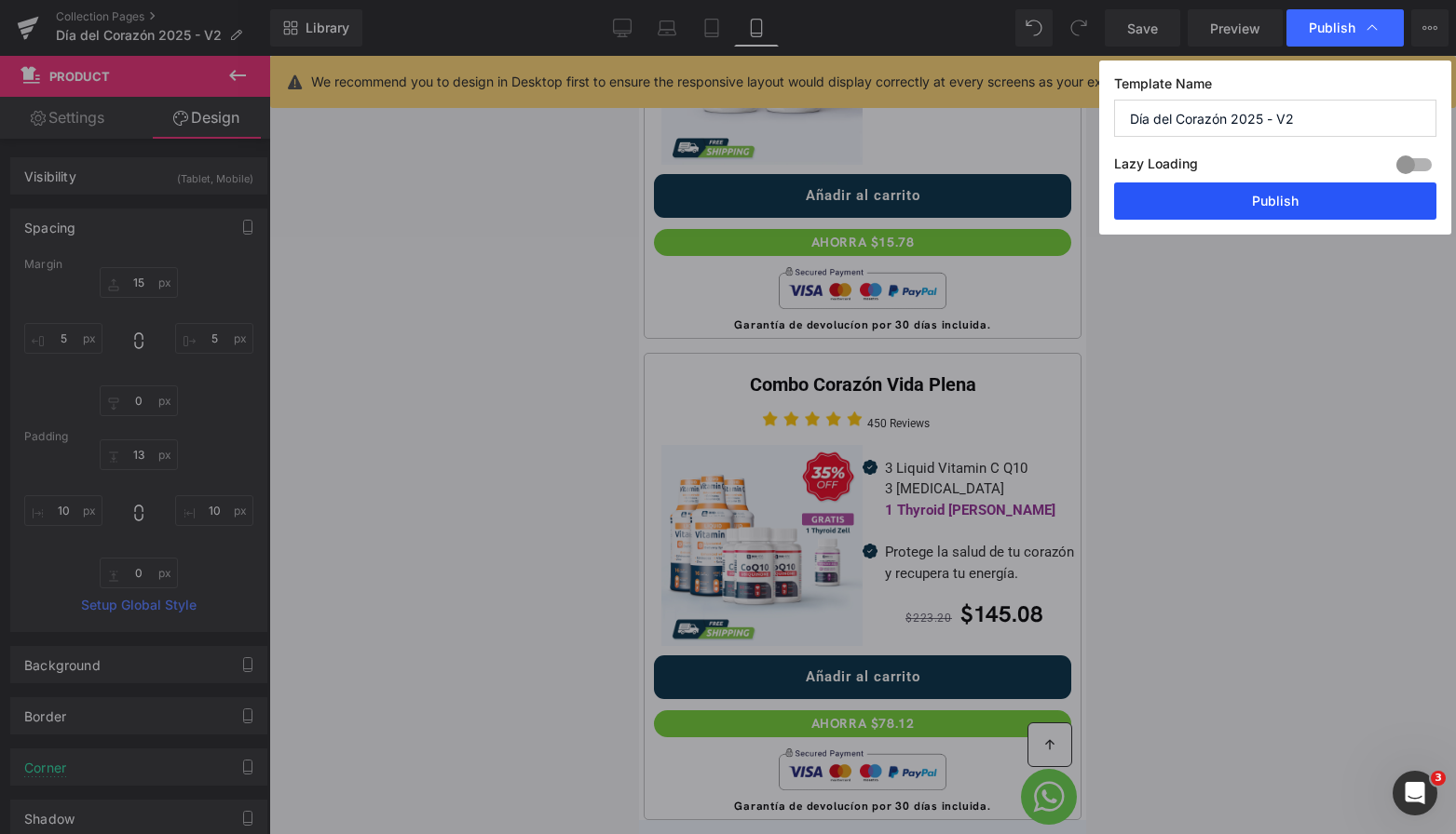
click at [1280, 191] on button "Publish" at bounding box center [1276, 201] width 323 height 37
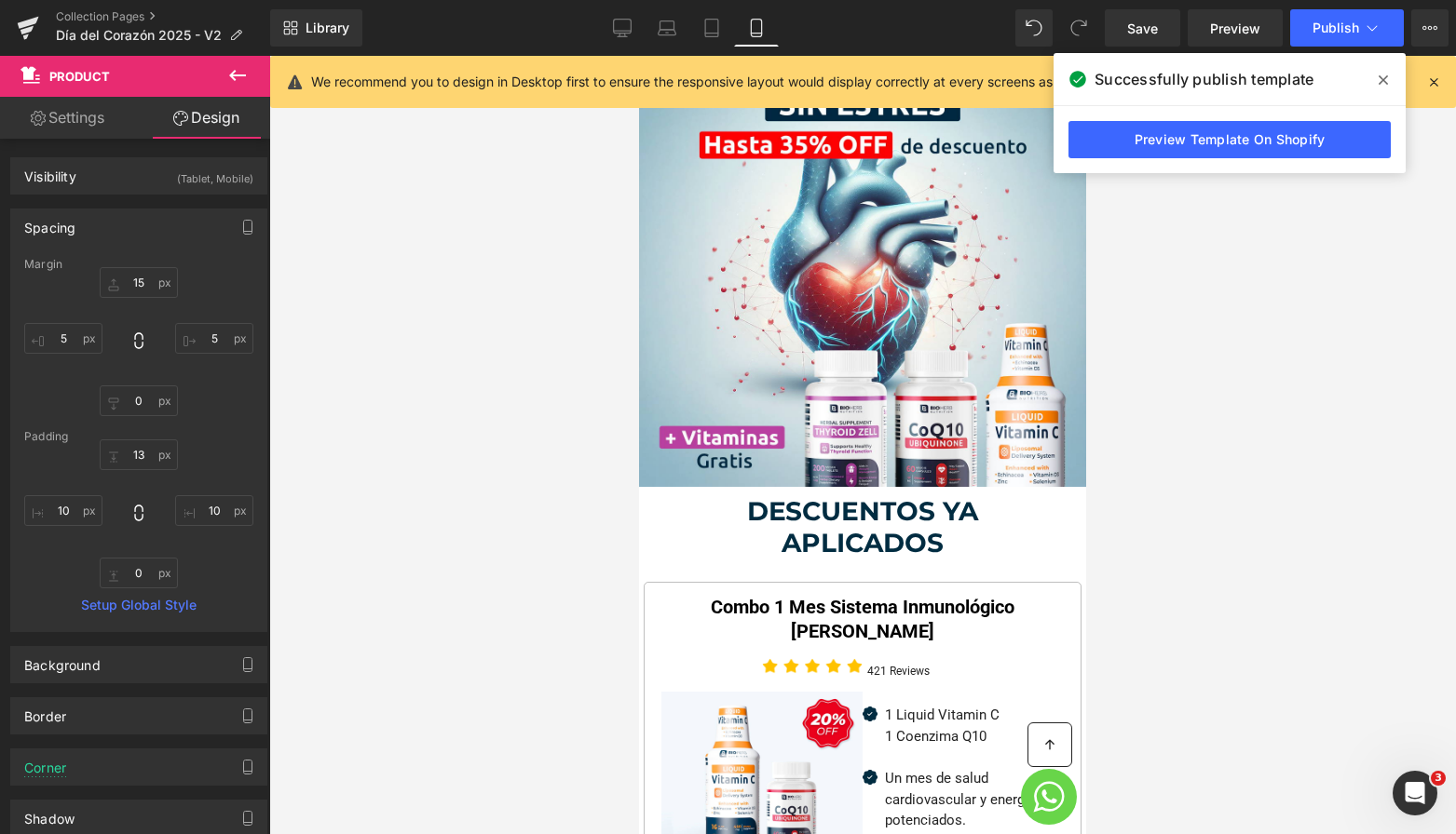
scroll to position [0, 0]
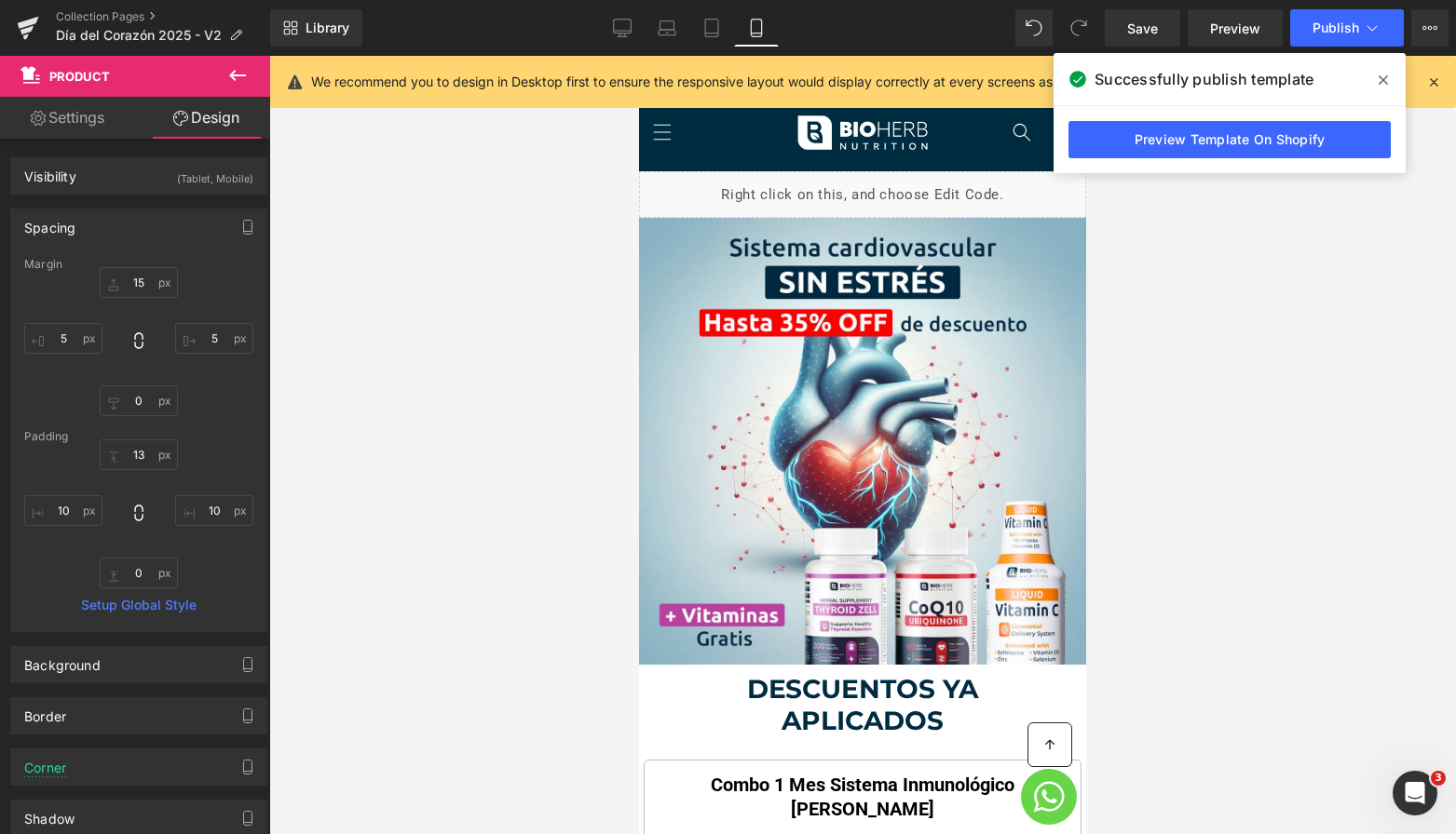
click at [1381, 81] on icon at bounding box center [1383, 80] width 10 height 10
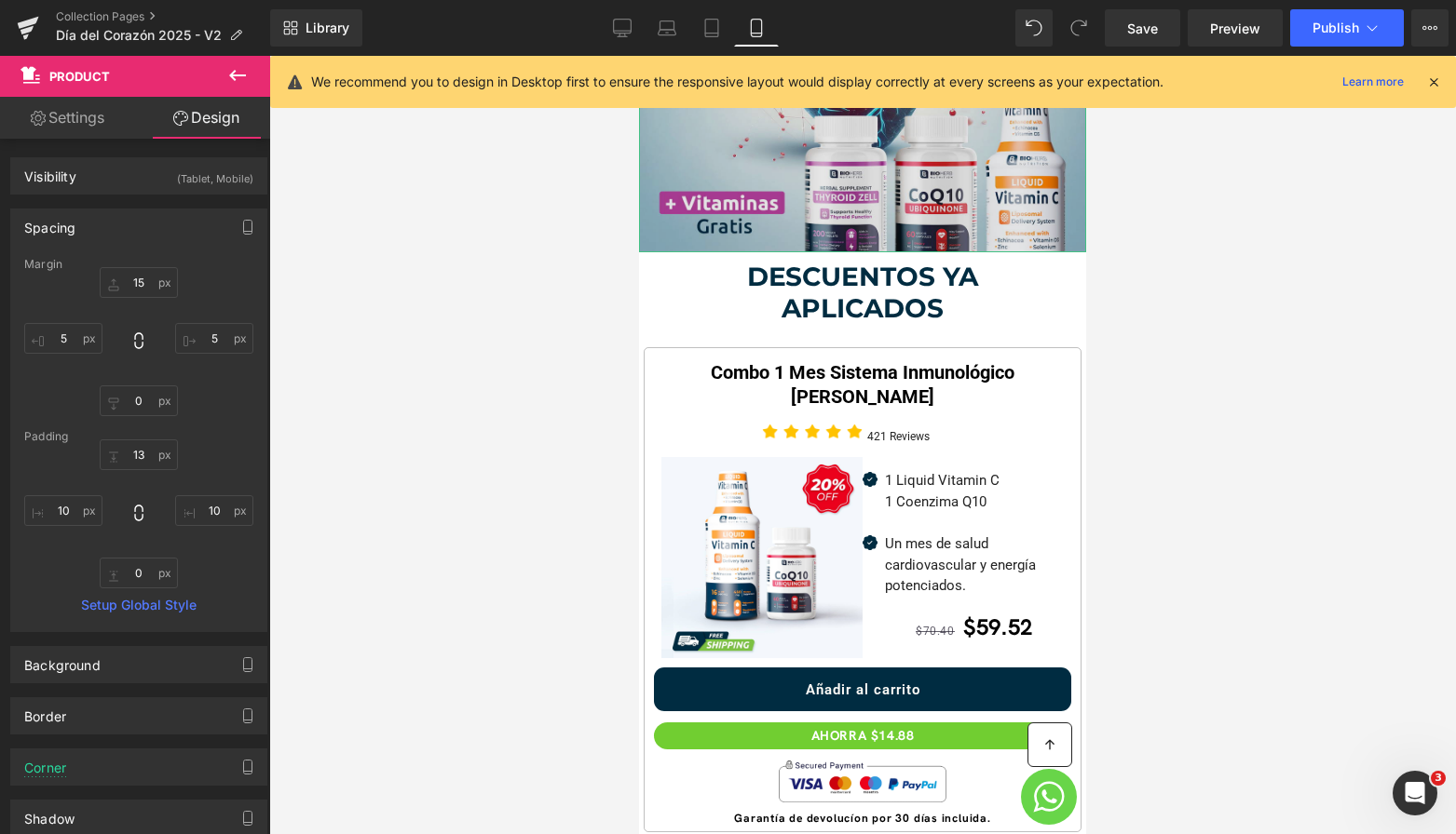
scroll to position [748, 0]
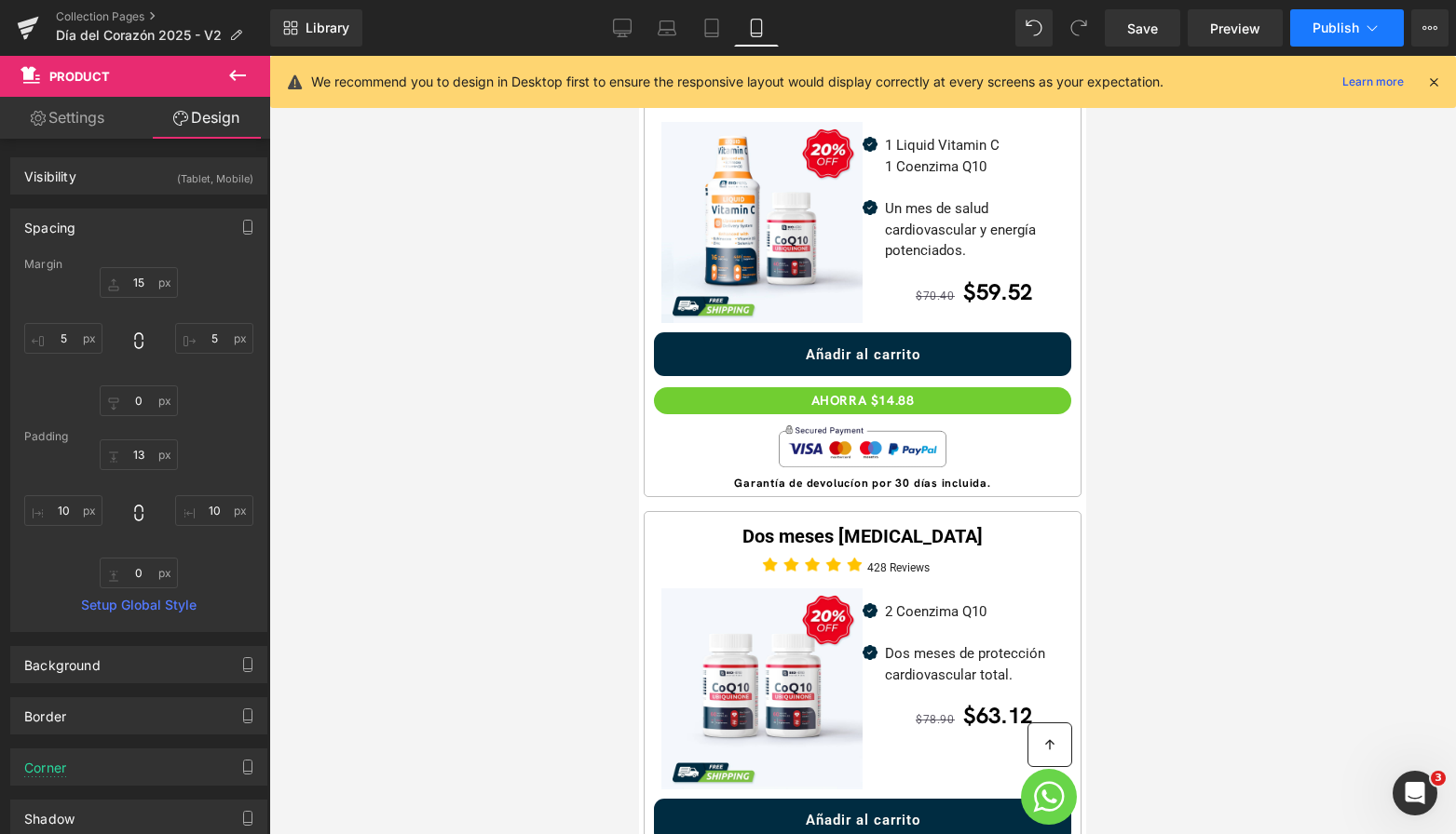
click at [1364, 12] on button "Publish" at bounding box center [1347, 28] width 114 height 37
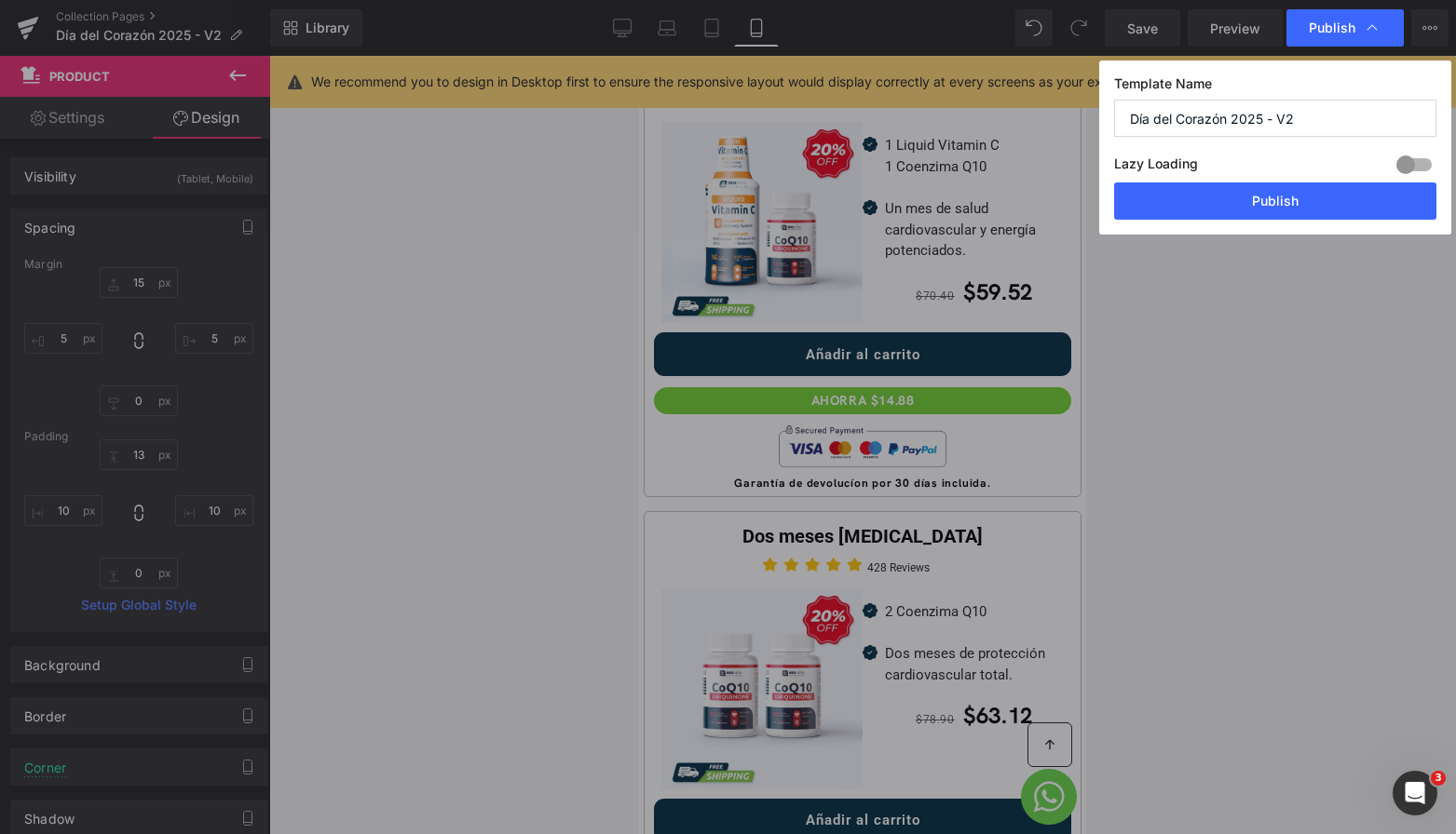
click at [1264, 220] on div "Template Name Día del Corazón 2025 - V2 Lazy Loading Build Upgrade plan to unlo…" at bounding box center [1275, 148] width 352 height 174
click at [1252, 206] on button "Publish" at bounding box center [1276, 201] width 323 height 37
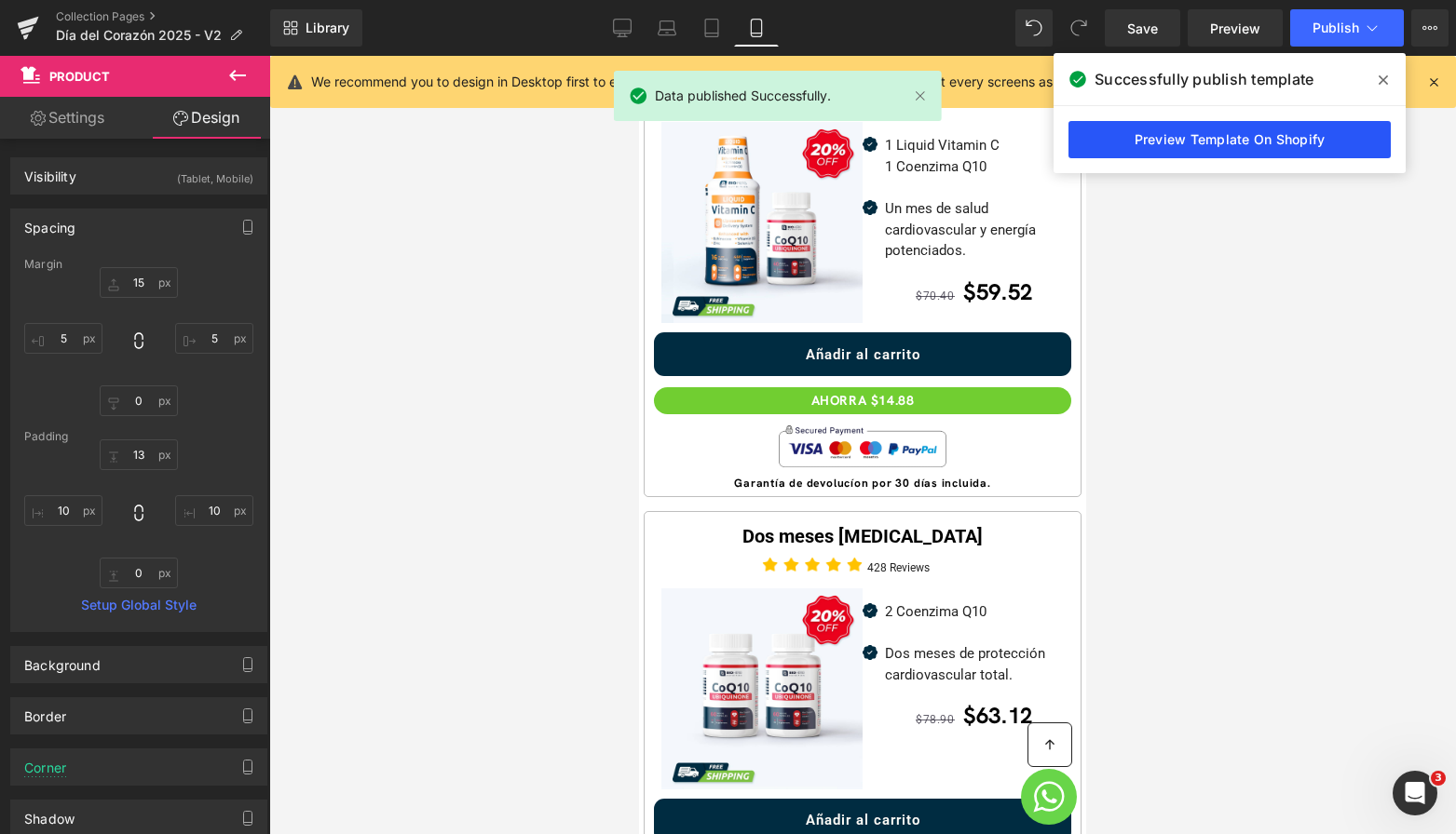
click at [1262, 156] on link "Preview Template On Shopify" at bounding box center [1230, 140] width 323 height 37
